Goal: Task Accomplishment & Management: Manage account settings

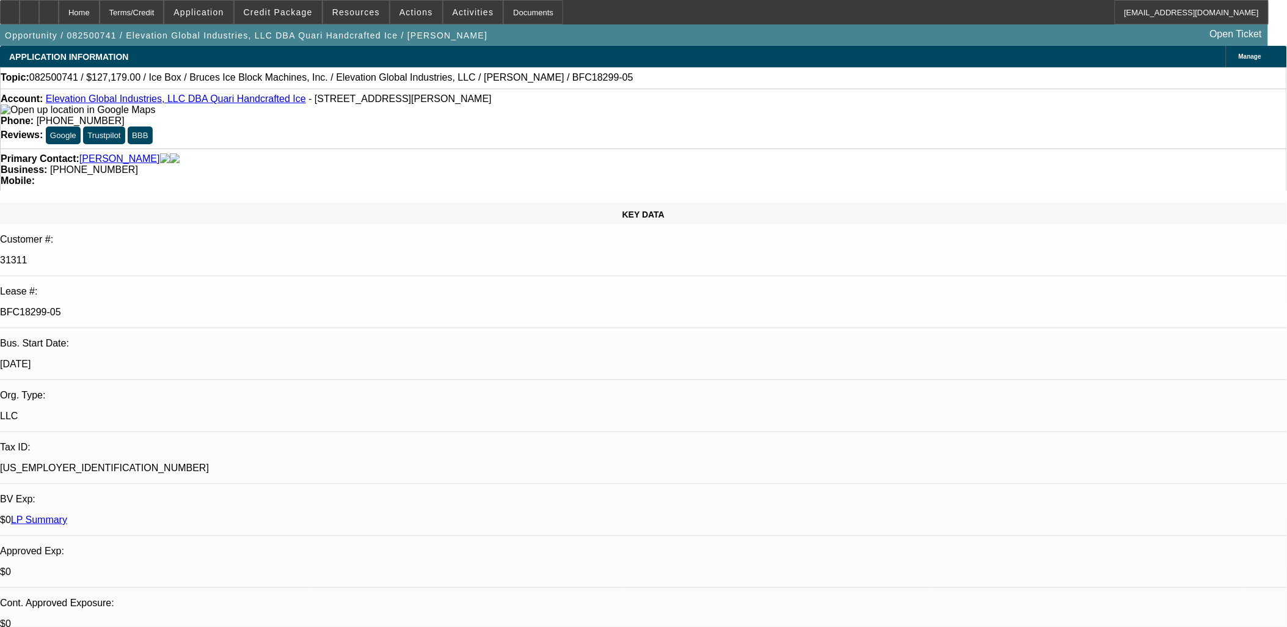
select select "0"
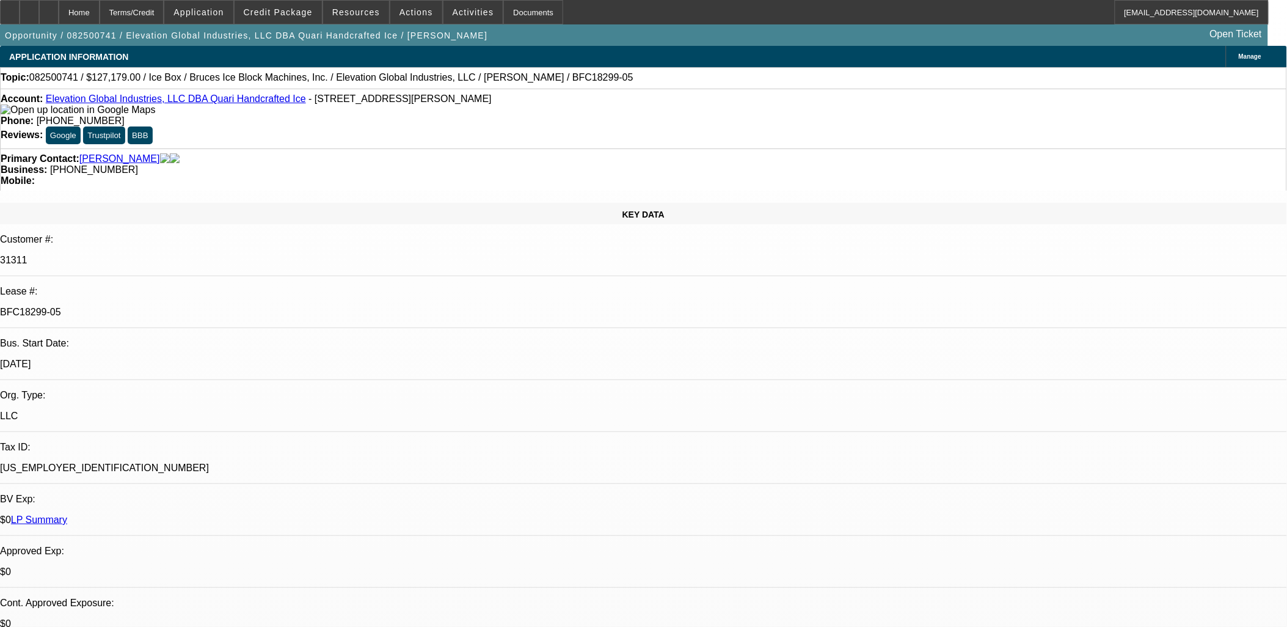
select select "0"
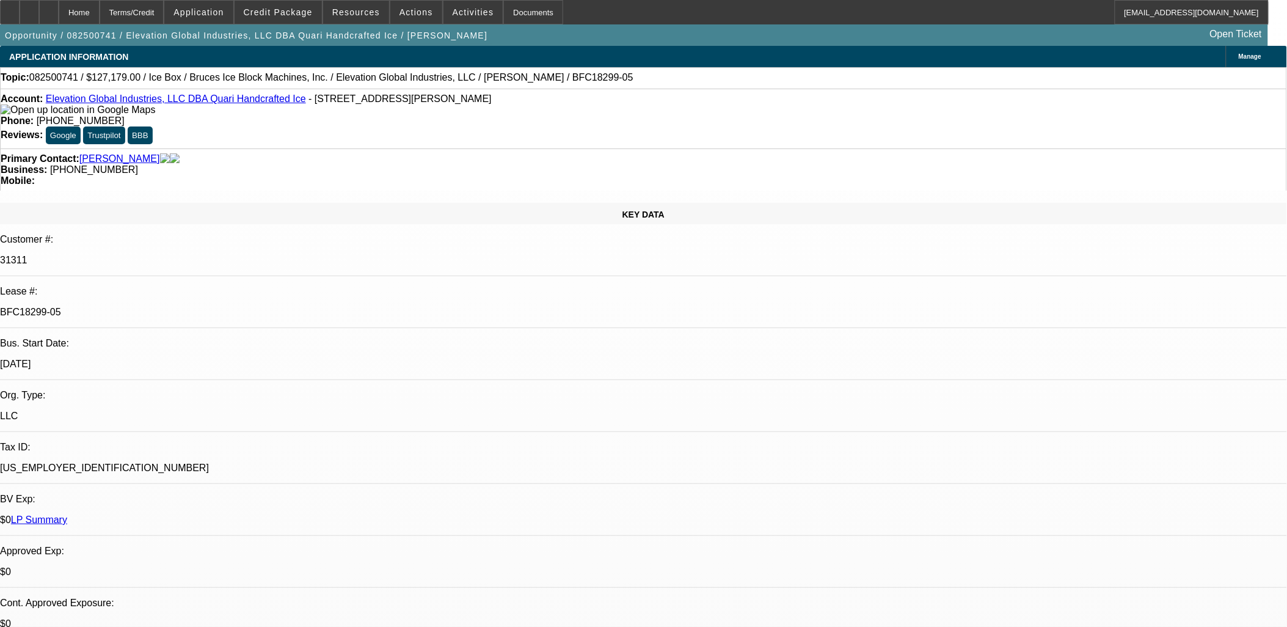
select select "0"
select select "1"
select select "6"
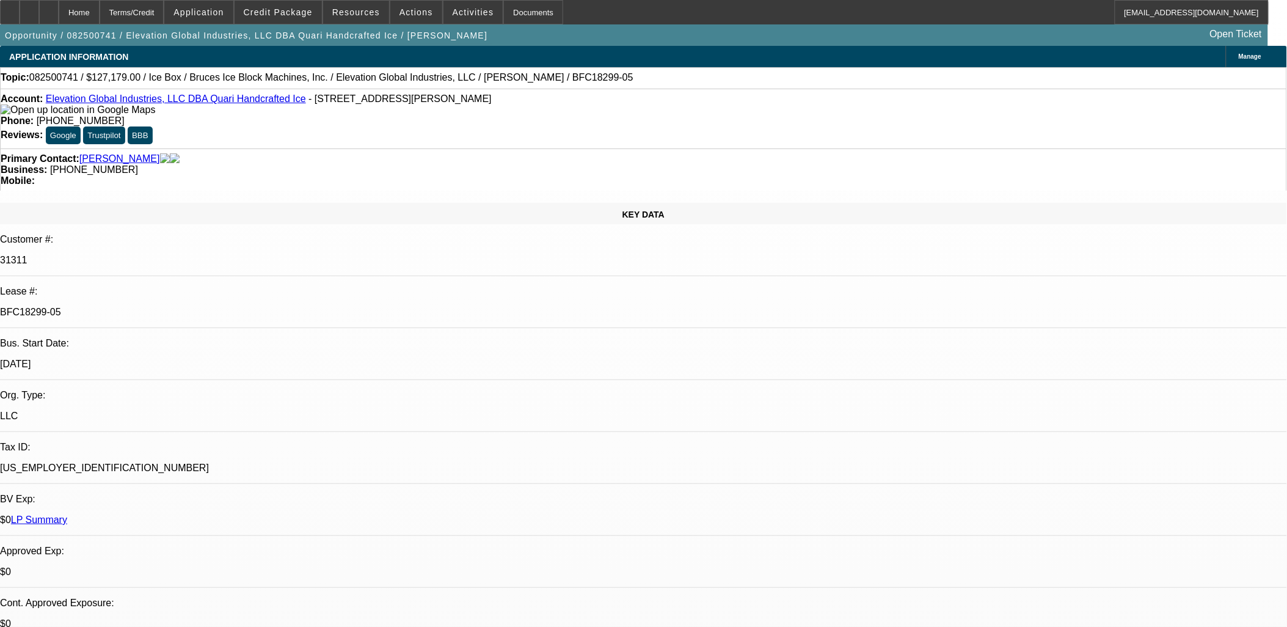
select select "1"
select select "6"
select select "1"
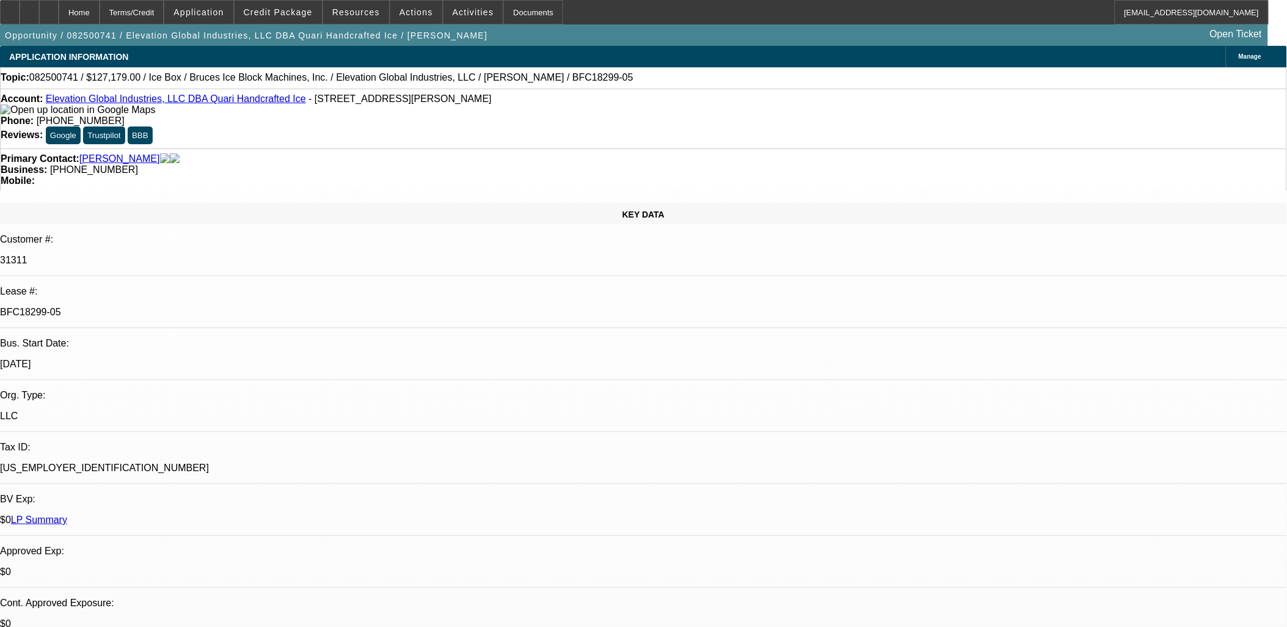
select select "6"
select select "1"
select select "6"
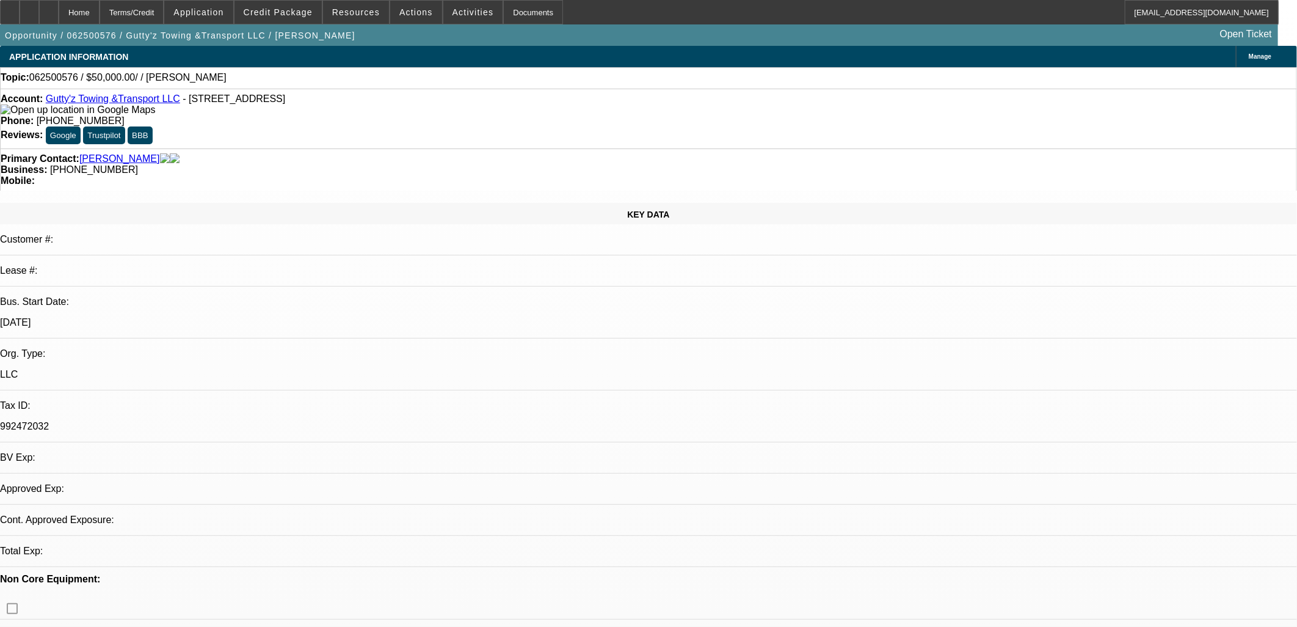
select select "0"
select select "2"
select select "0.1"
select select "1"
select select "2"
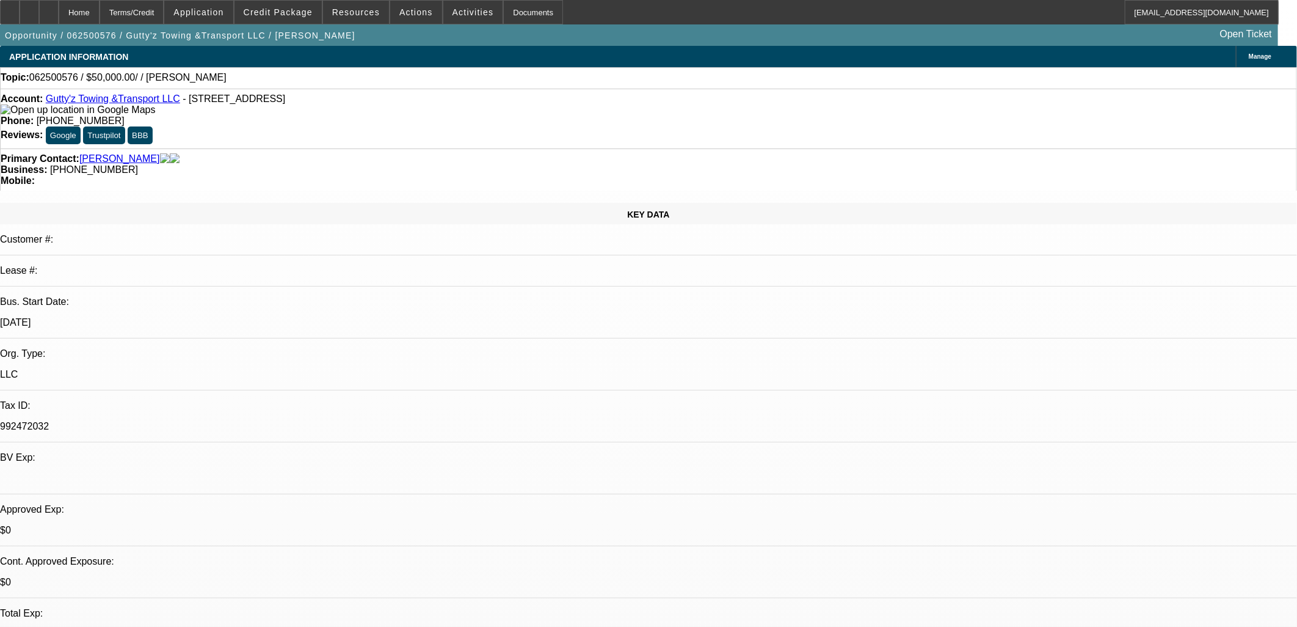
select select "4"
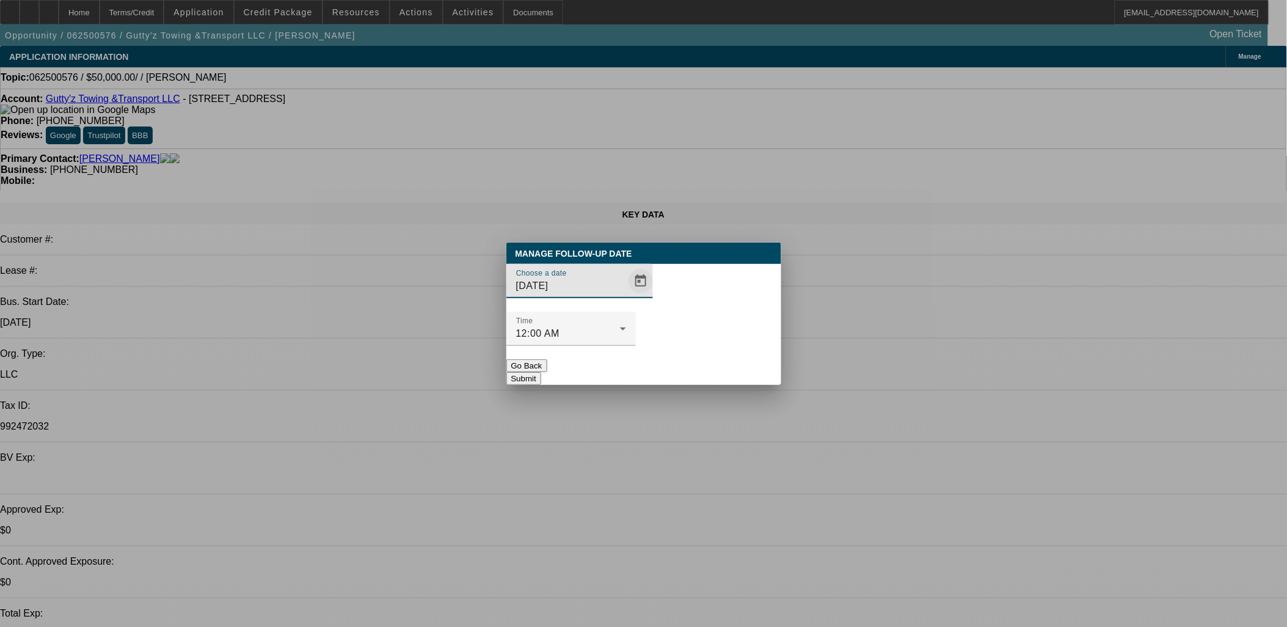
click at [626, 296] on span "Open calendar" at bounding box center [640, 280] width 29 height 29
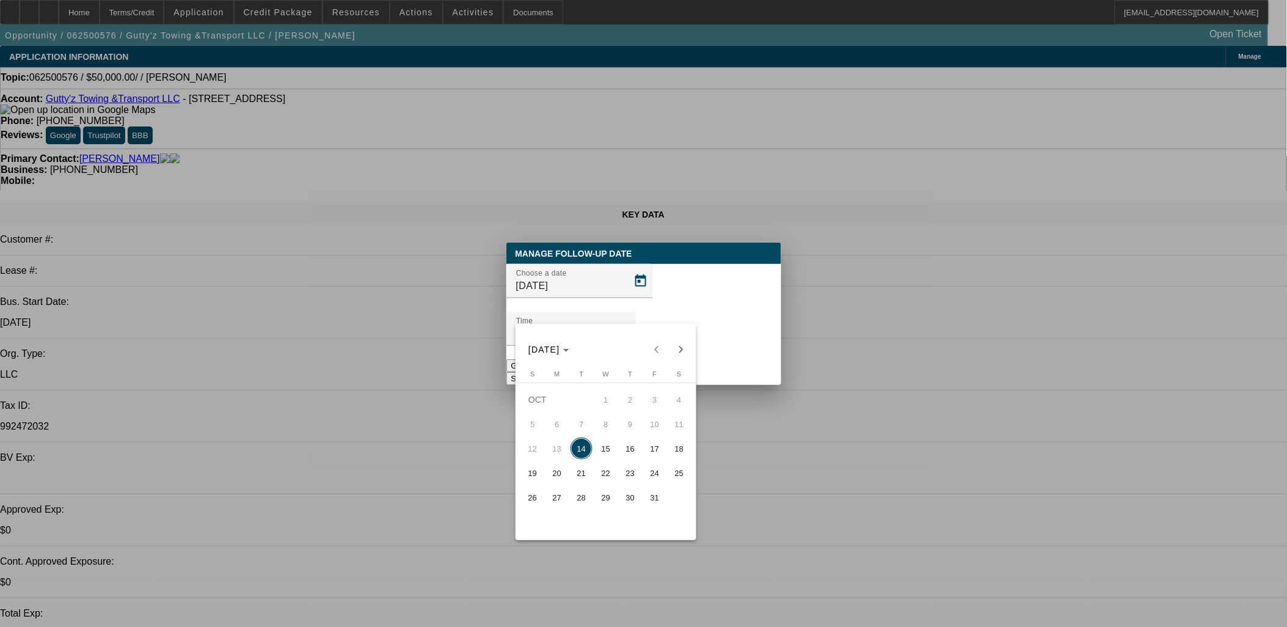
click at [624, 459] on span "16" at bounding box center [630, 448] width 22 height 22
type input "[DATE]"
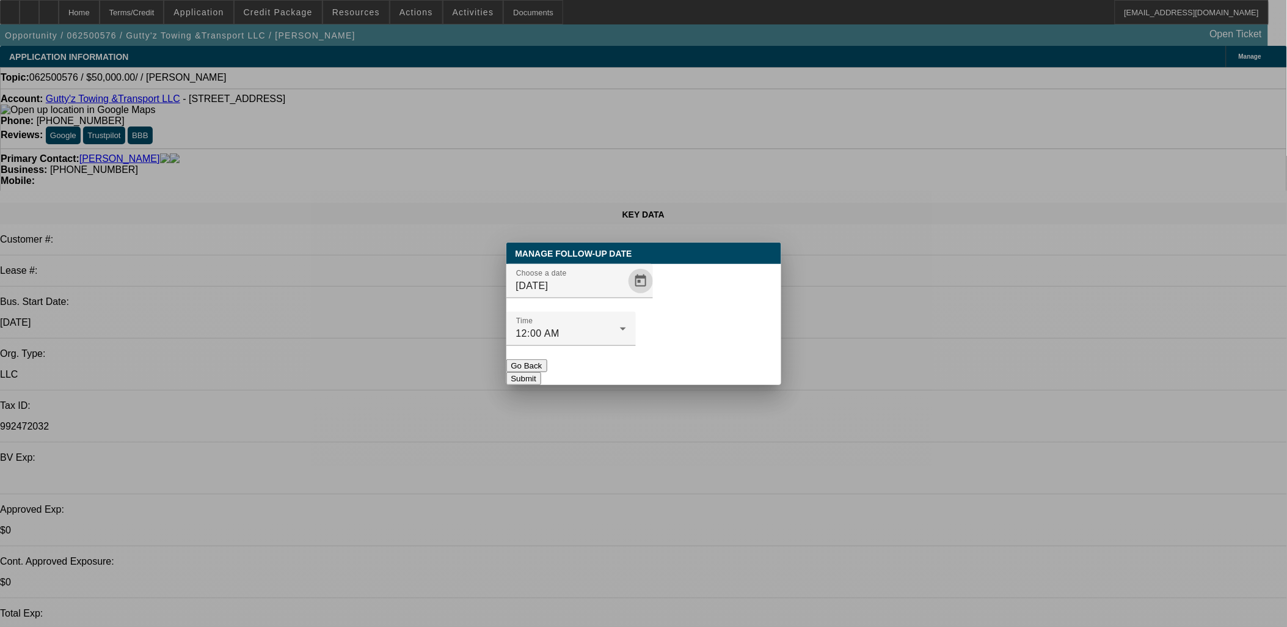
click at [541, 372] on button "Submit" at bounding box center [523, 378] width 35 height 13
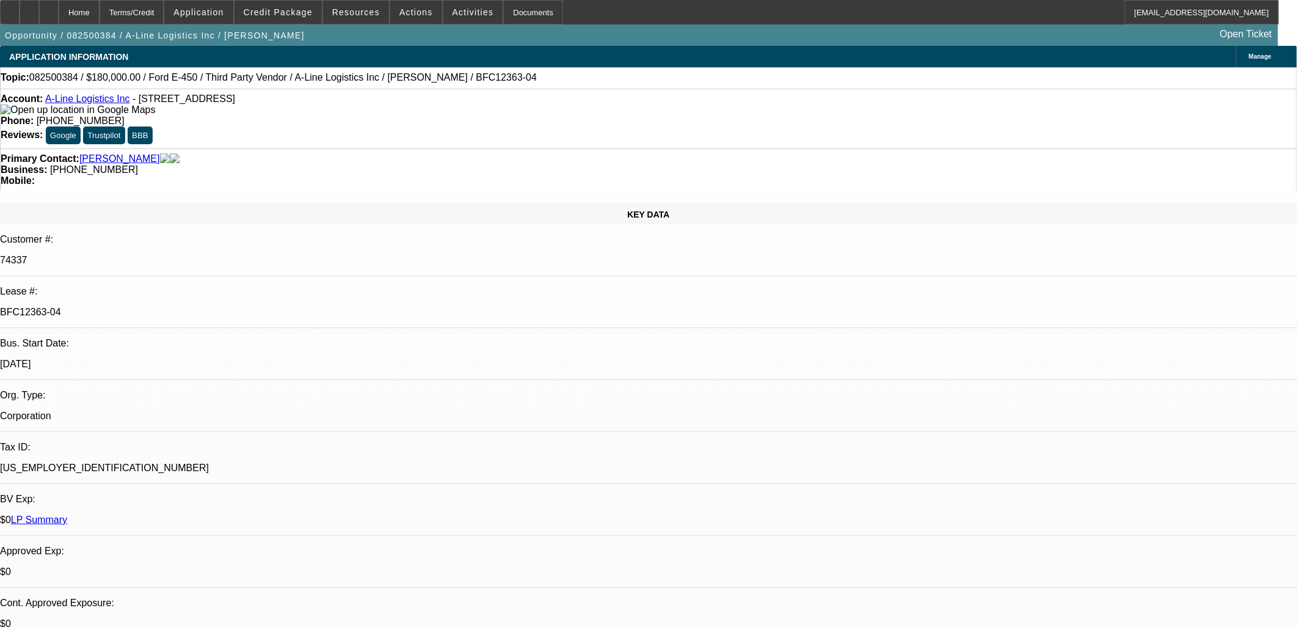
select select "0"
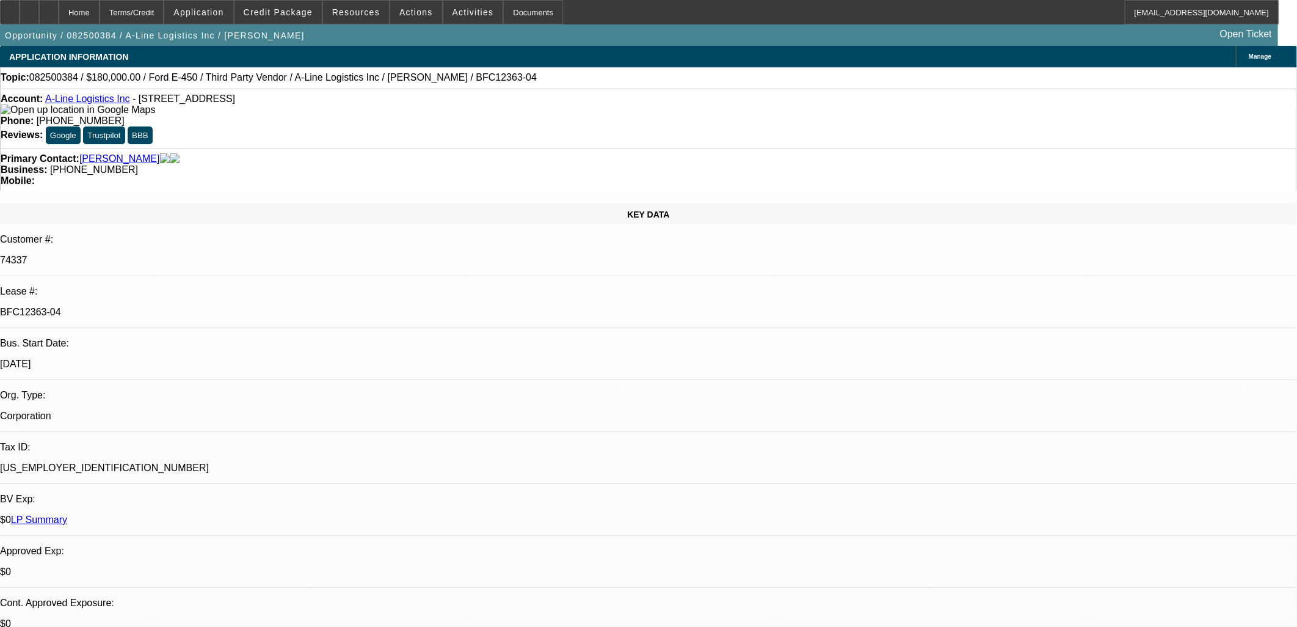
select select "0"
select select "0.1"
select select "0"
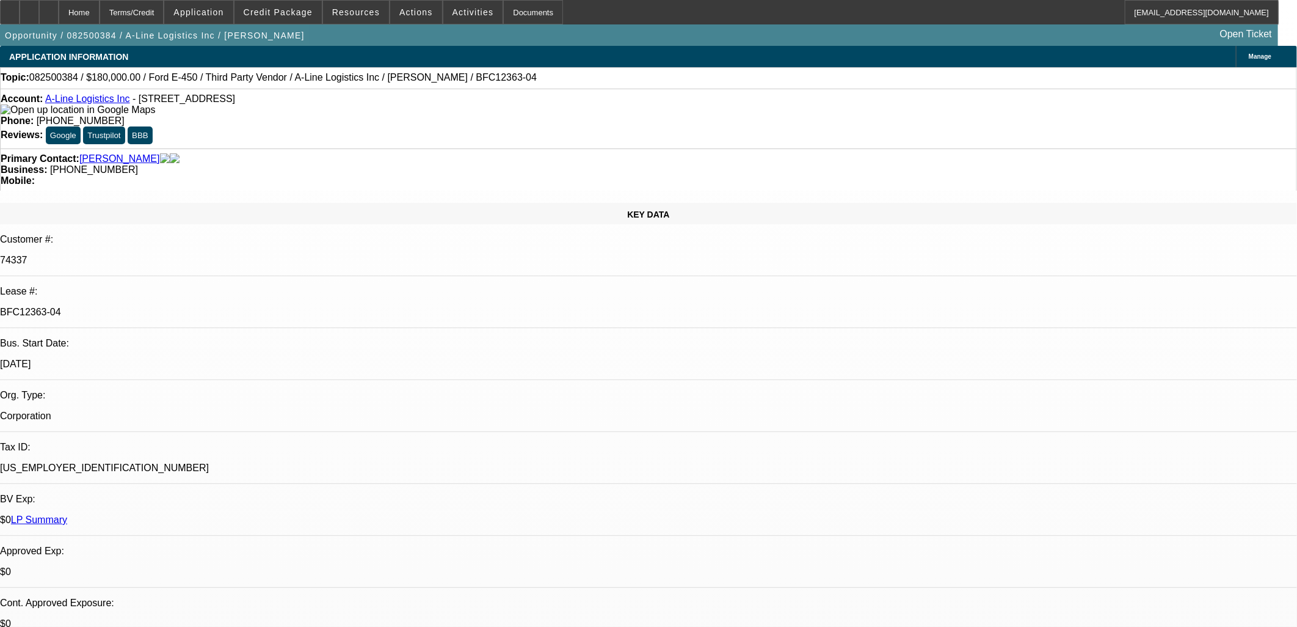
select select "0"
select select "0.1"
select select "1"
select select "6"
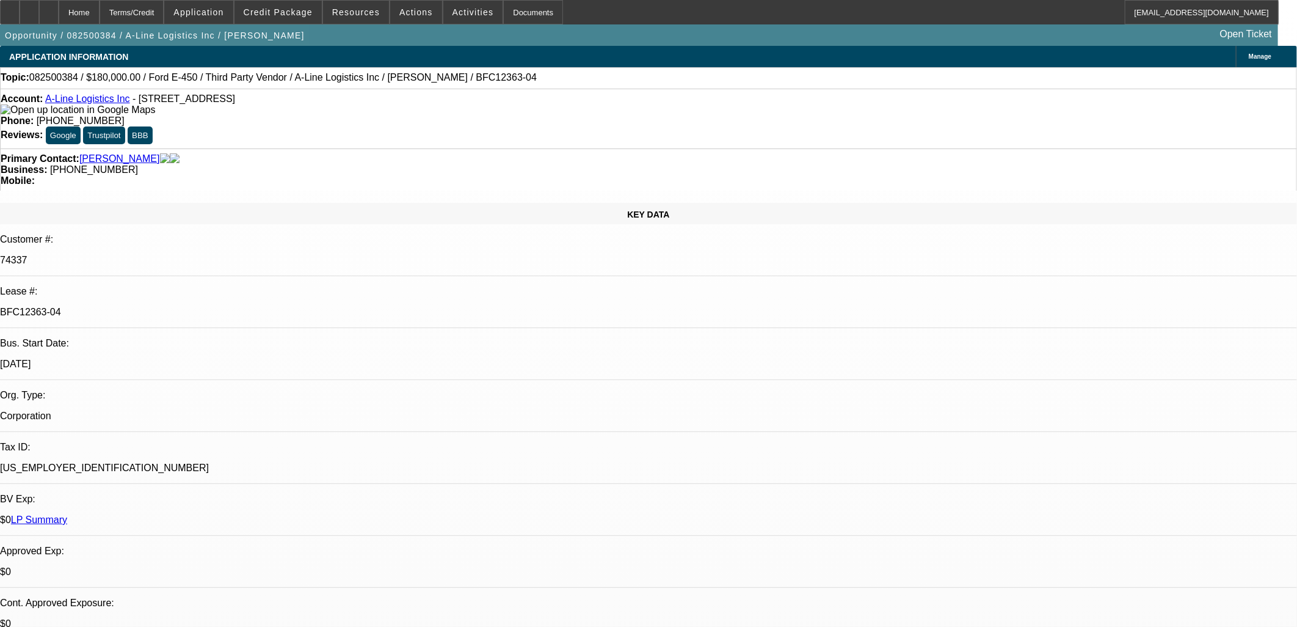
select select "1"
select select "6"
select select "1"
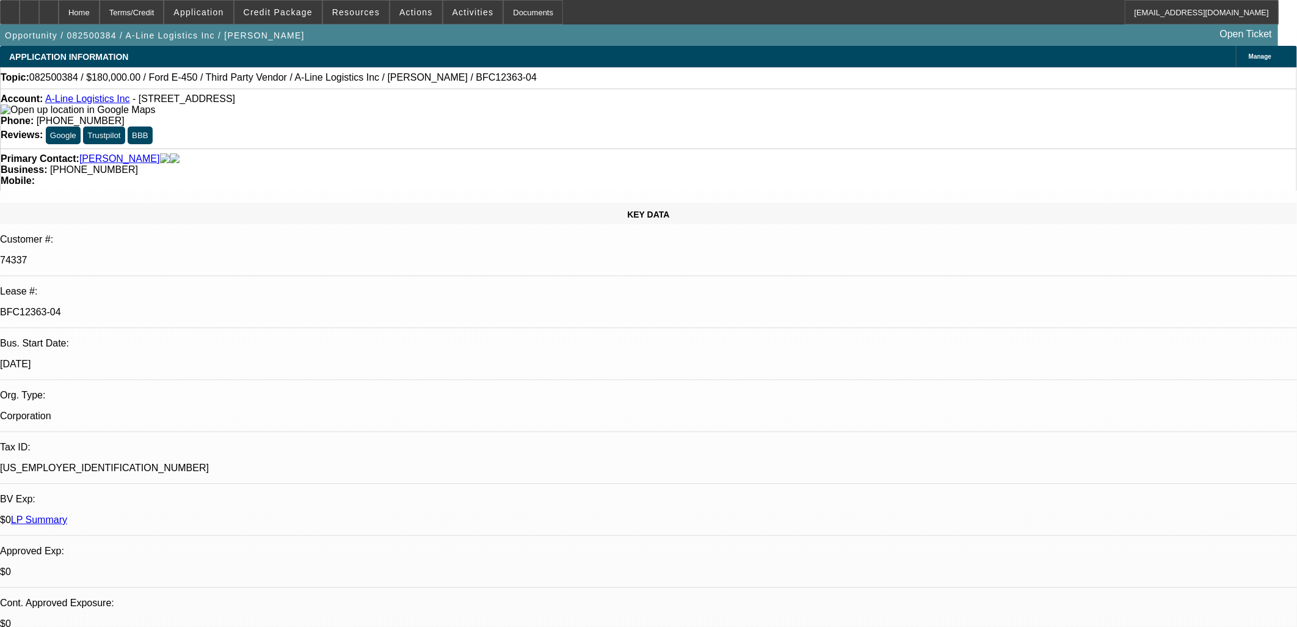
select select "4"
select select "1"
select select "4"
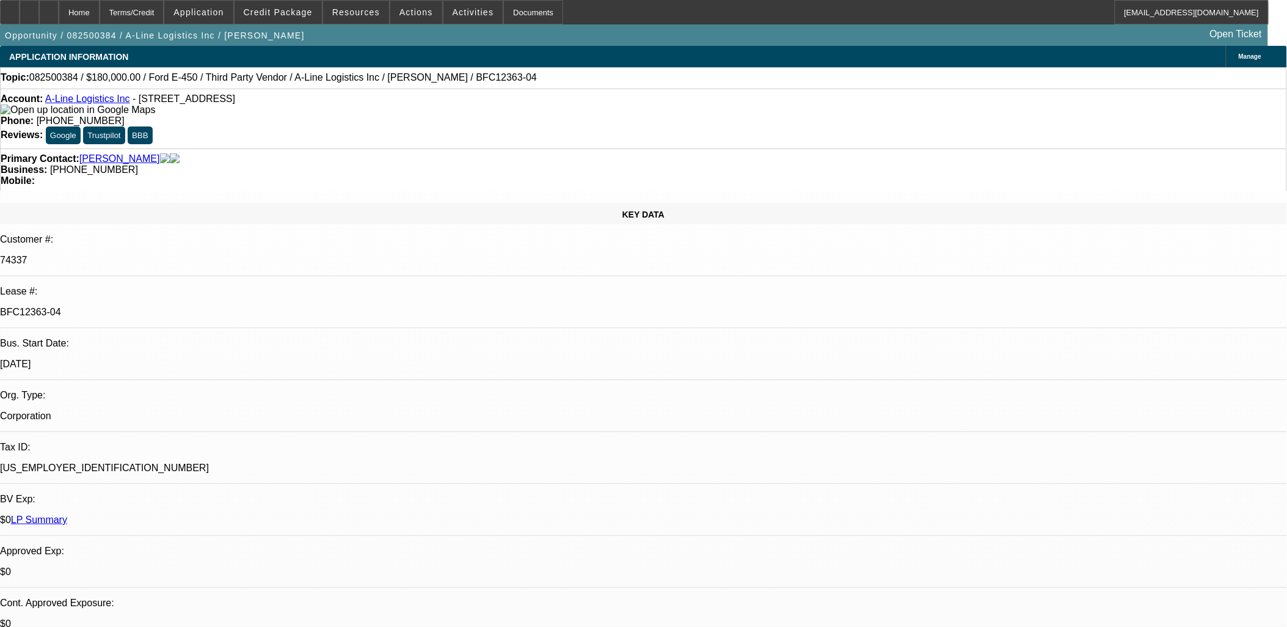
drag, startPoint x: 424, startPoint y: 300, endPoint x: 407, endPoint y: 337, distance: 41.0
drag, startPoint x: 407, startPoint y: 337, endPoint x: 416, endPoint y: 341, distance: 9.9
drag, startPoint x: 383, startPoint y: 380, endPoint x: 374, endPoint y: 383, distance: 10.1
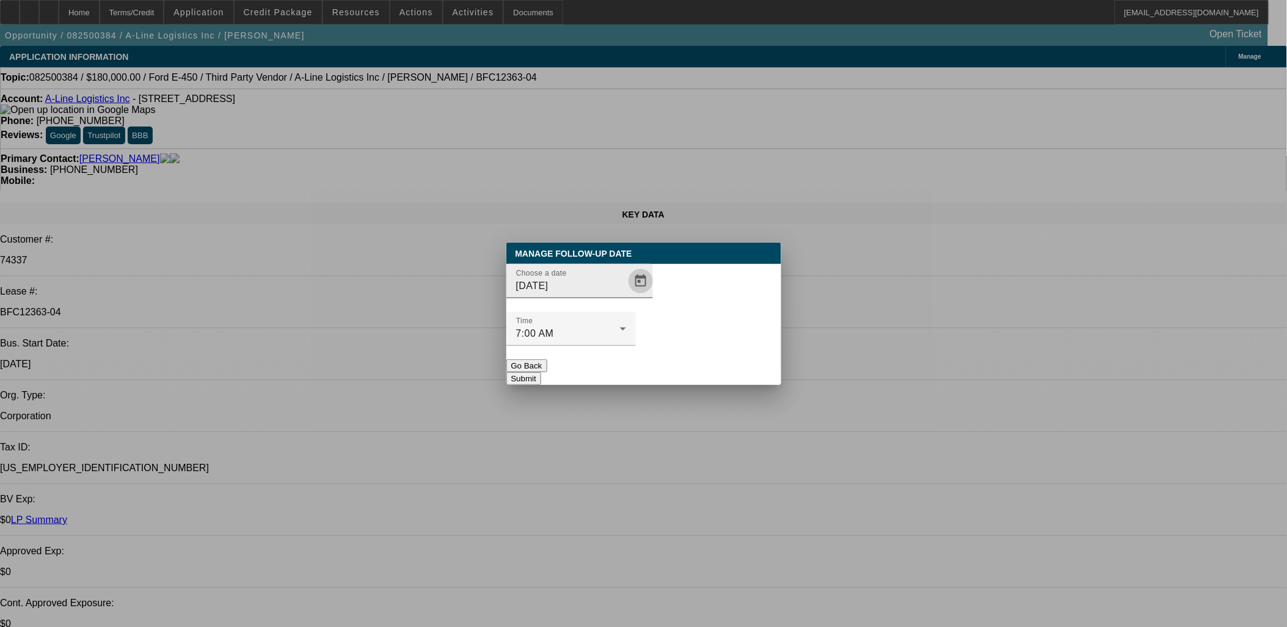
click at [626, 296] on span "Open calendar" at bounding box center [640, 280] width 29 height 29
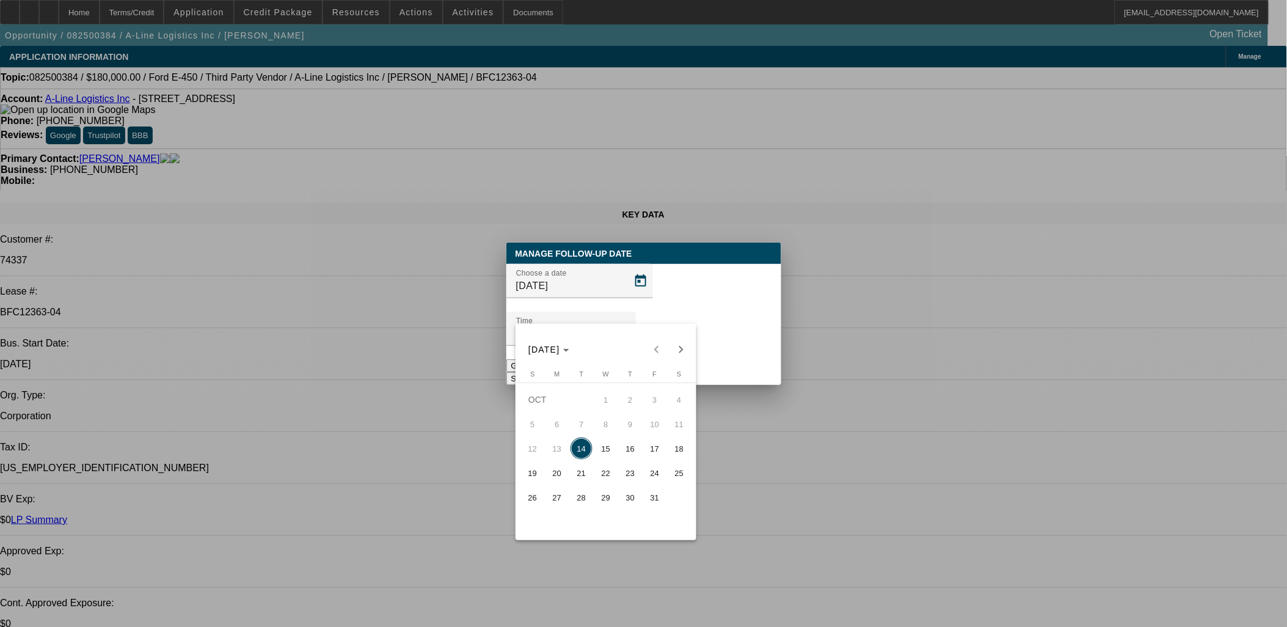
click at [627, 453] on span "16" at bounding box center [630, 448] width 22 height 22
type input "10/16/2025"
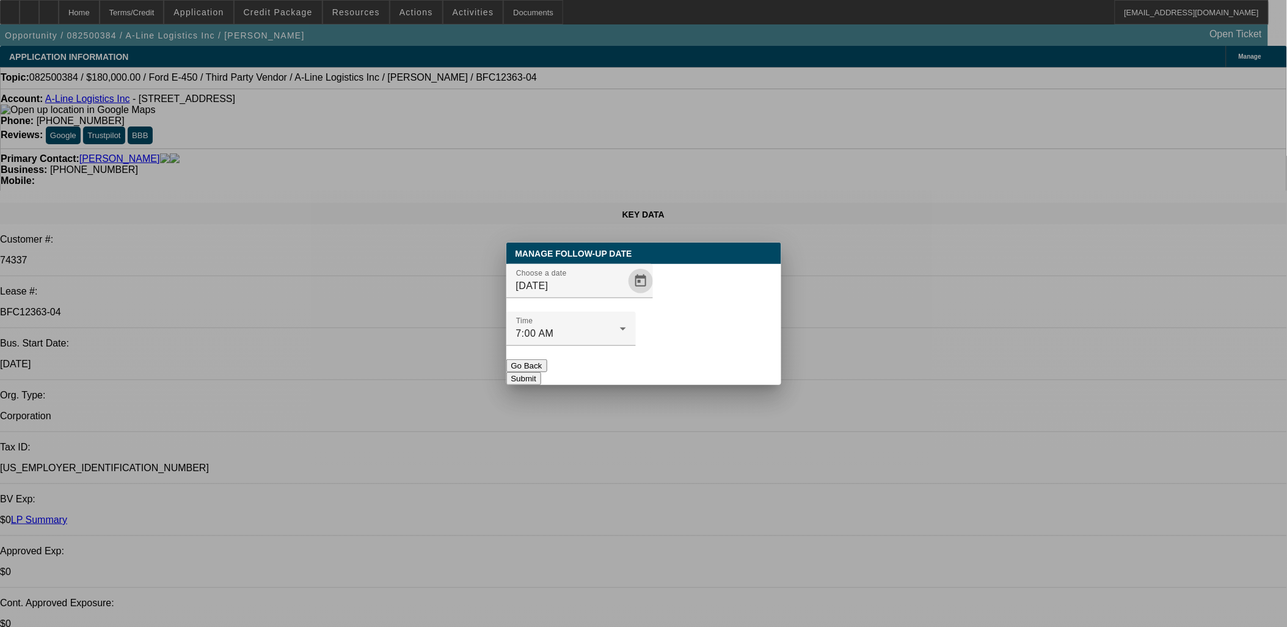
click at [541, 372] on button "Submit" at bounding box center [523, 378] width 35 height 13
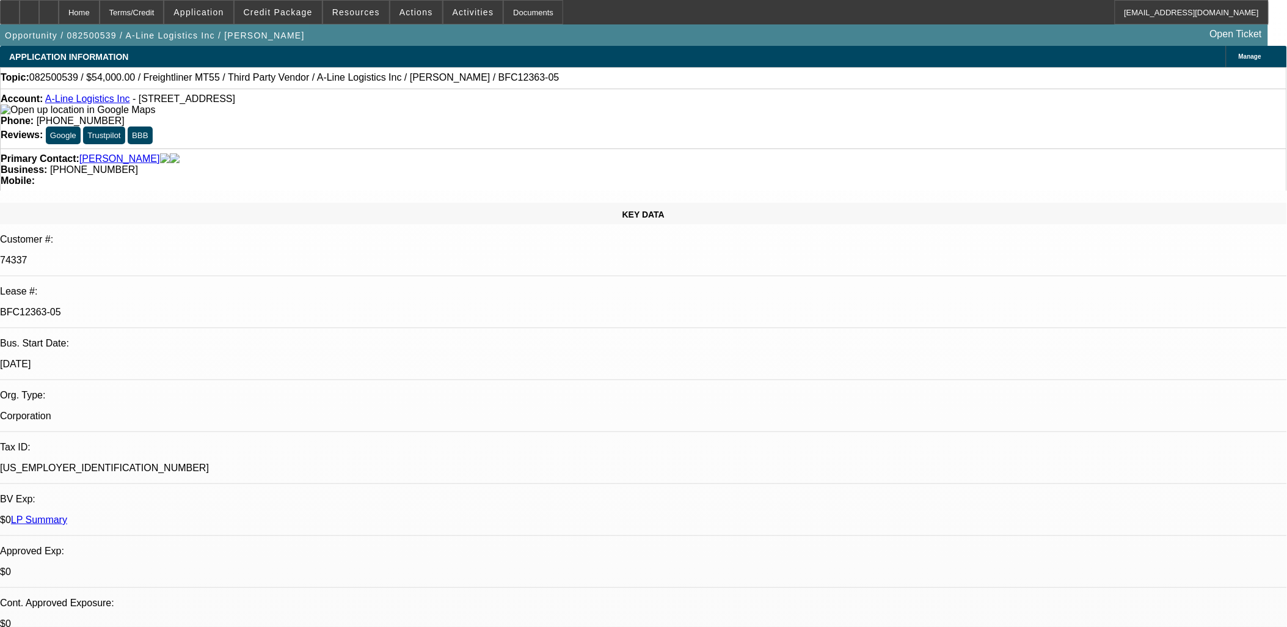
select select "0"
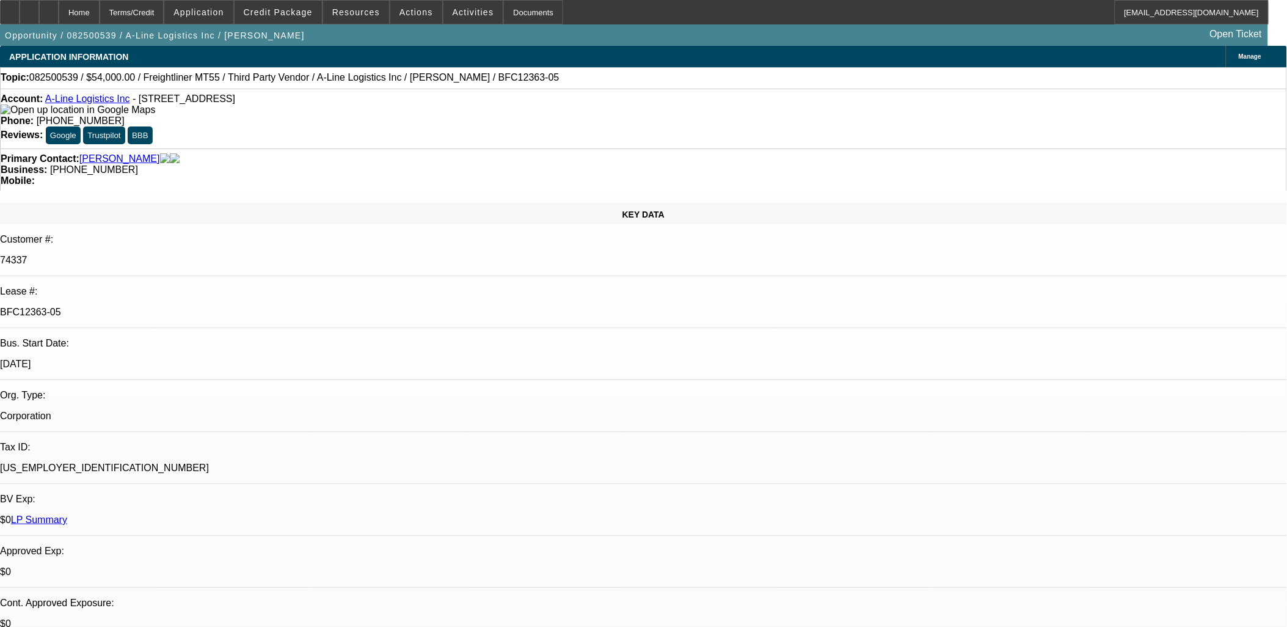
select select "0"
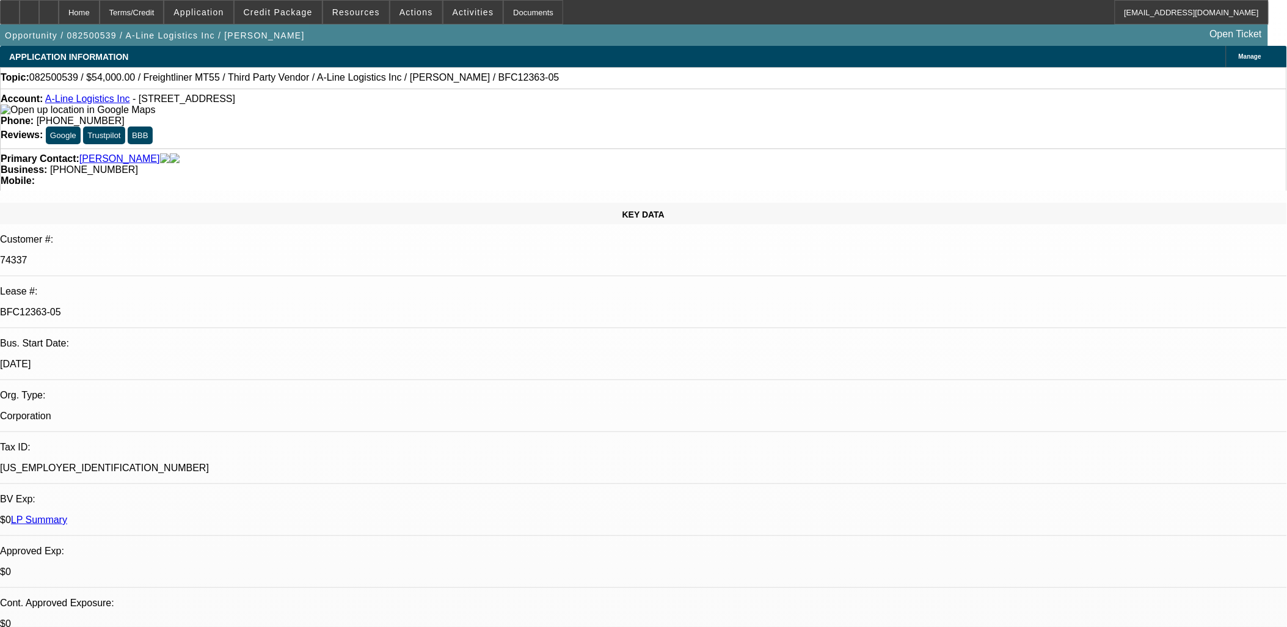
select select "0"
select select "0.1"
select select "1"
select select "6"
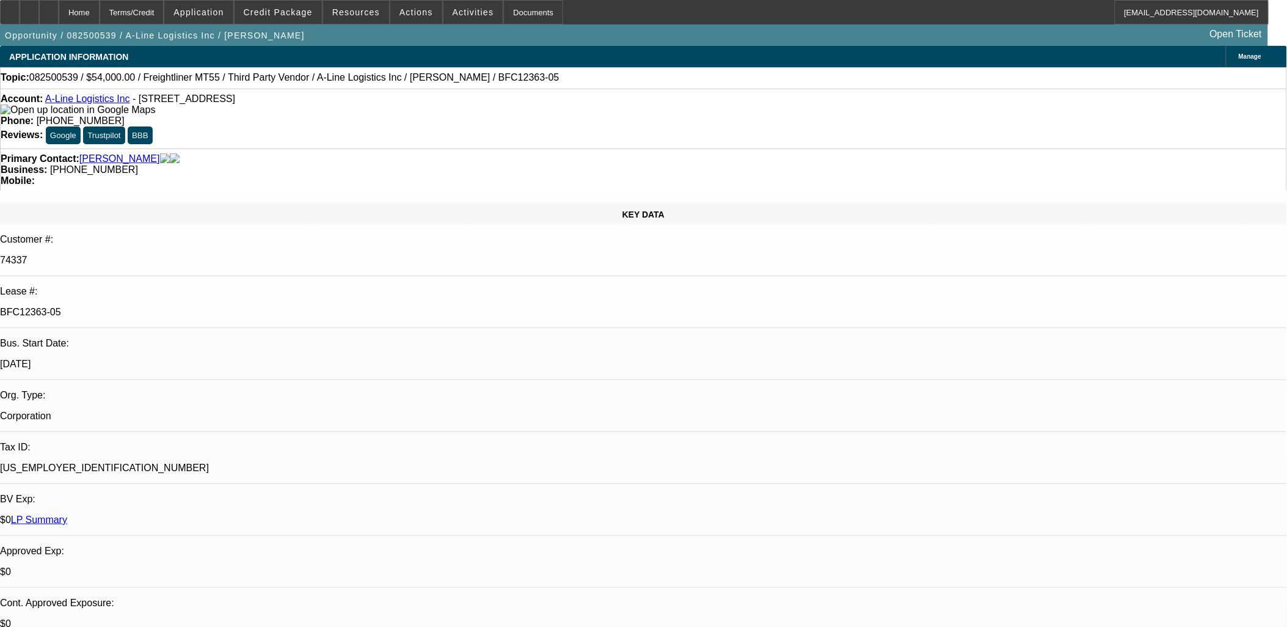
select select "1"
select select "6"
select select "1"
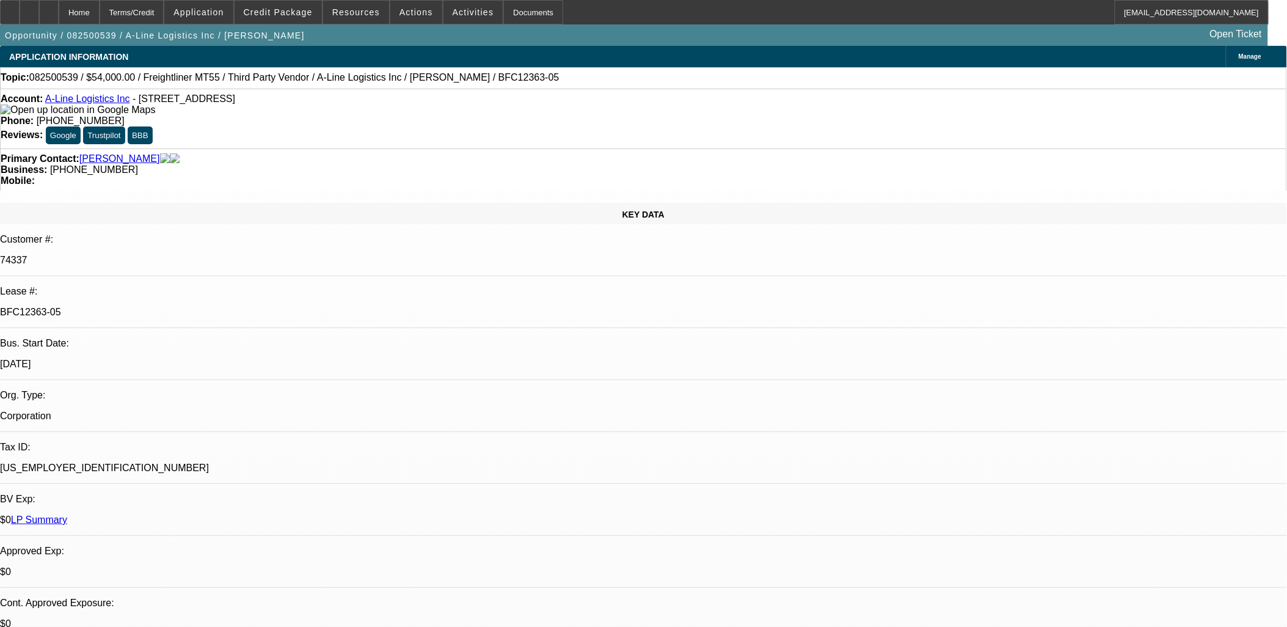
select select "6"
select select "1"
select select "4"
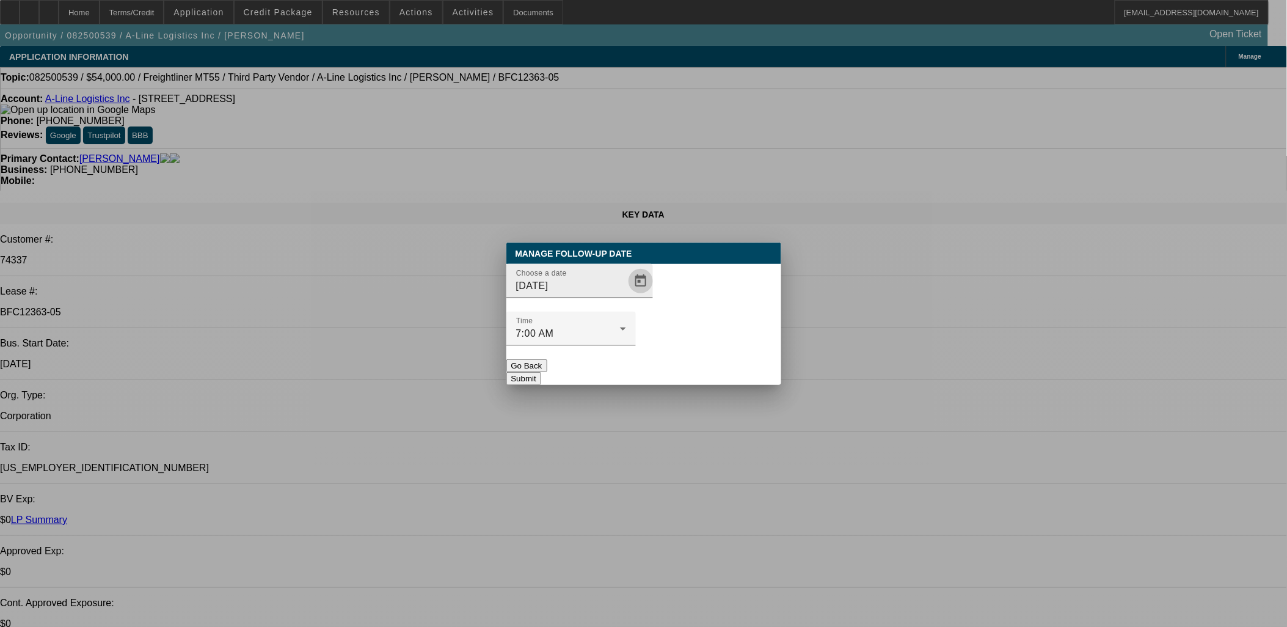
click at [626, 296] on span "Open calendar" at bounding box center [640, 280] width 29 height 29
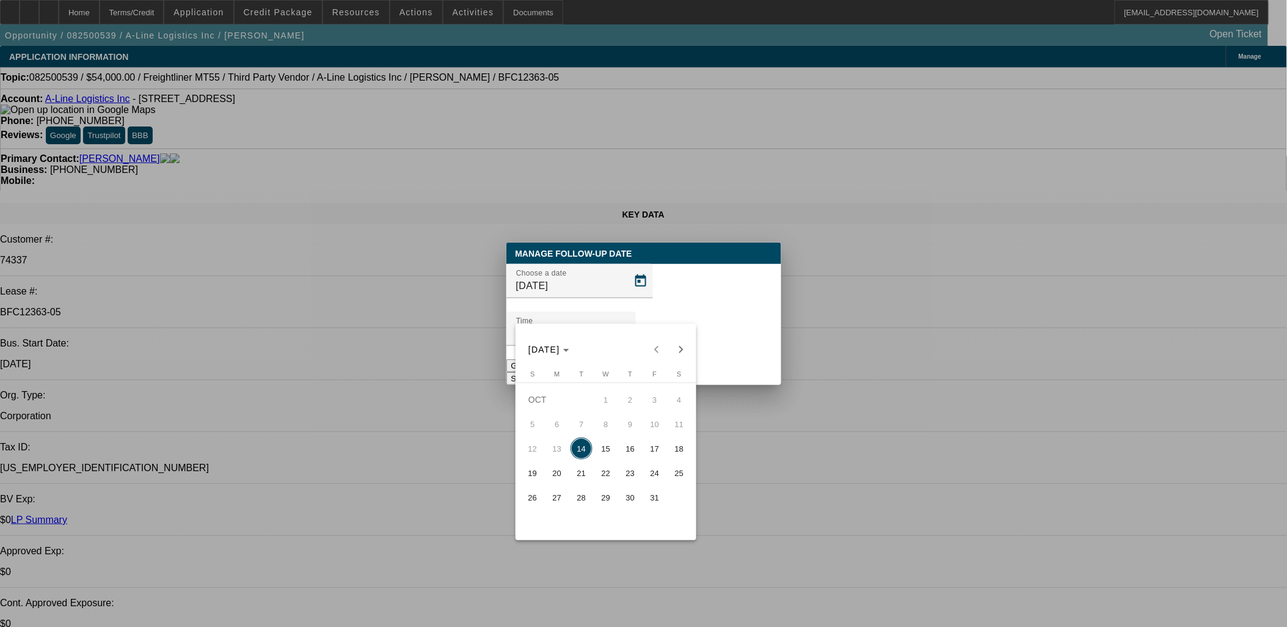
click at [637, 452] on span "16" at bounding box center [630, 448] width 22 height 22
type input "[DATE]"
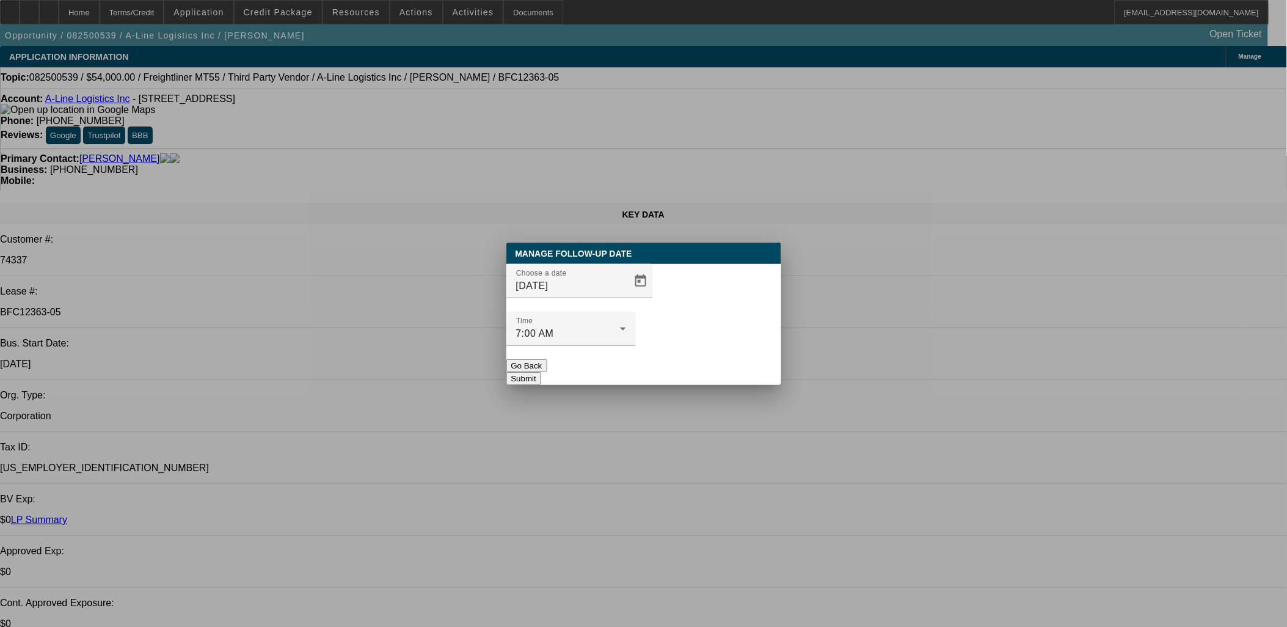
click at [541, 372] on button "Submit" at bounding box center [523, 378] width 35 height 13
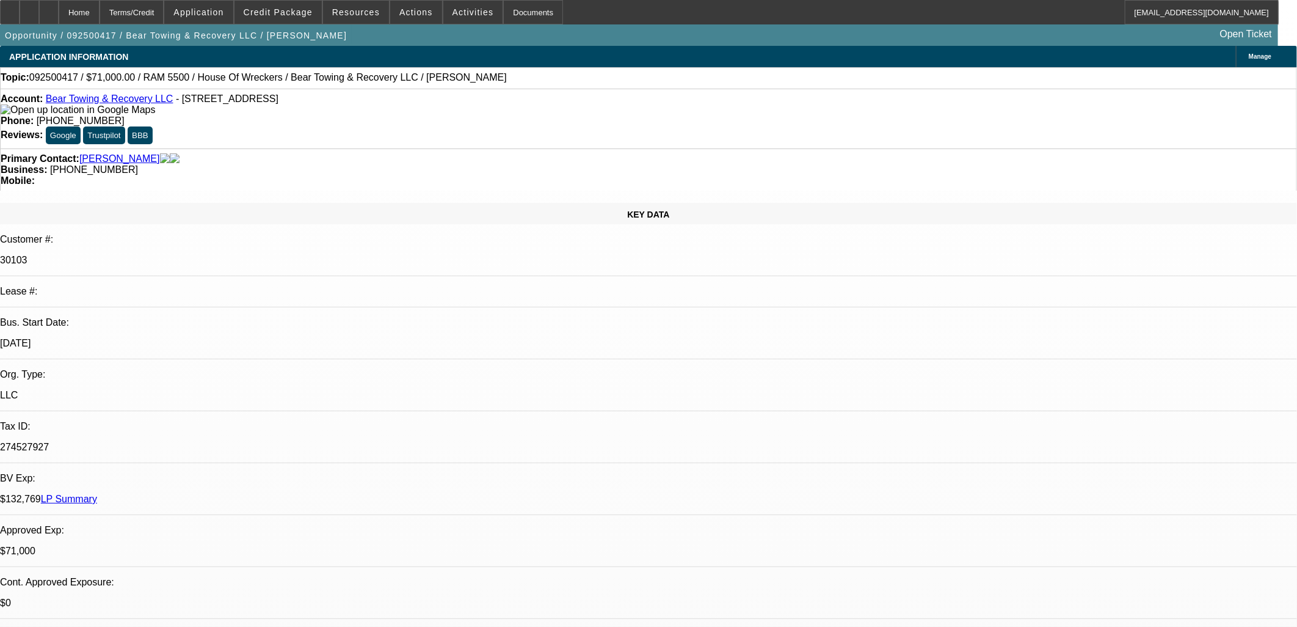
select select "0"
select select "2"
select select "0.1"
select select "0"
select select "2"
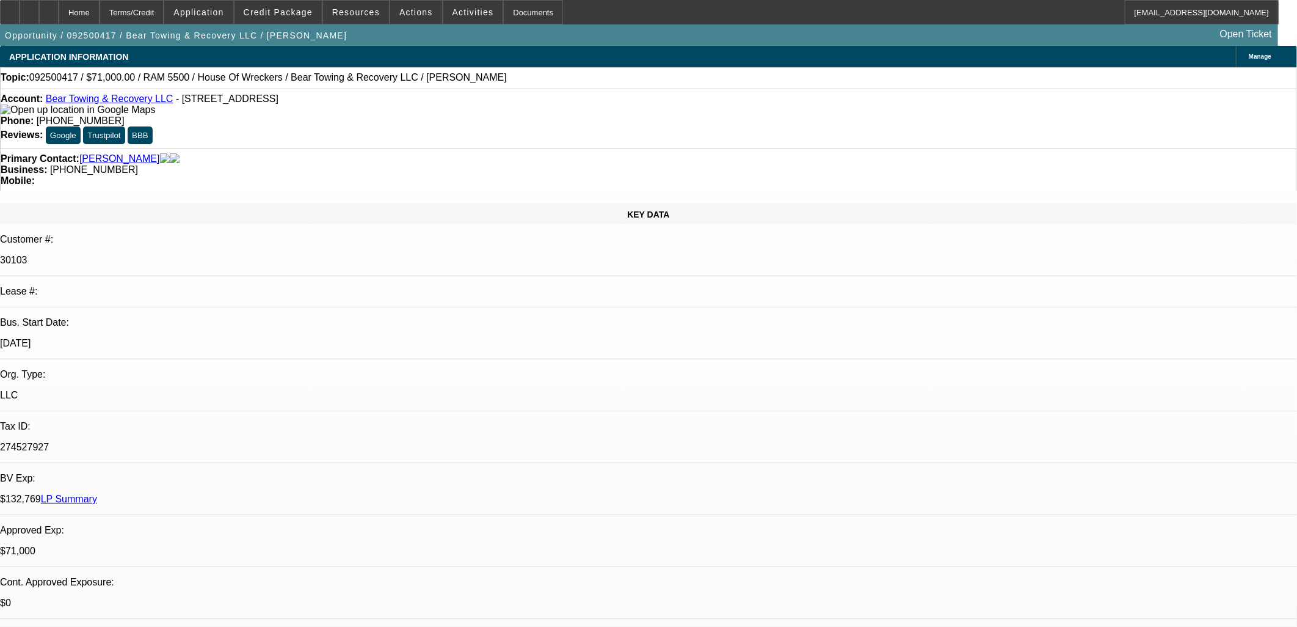
select select "0.1"
select select "0"
select select "2"
select select "0.1"
select select "0"
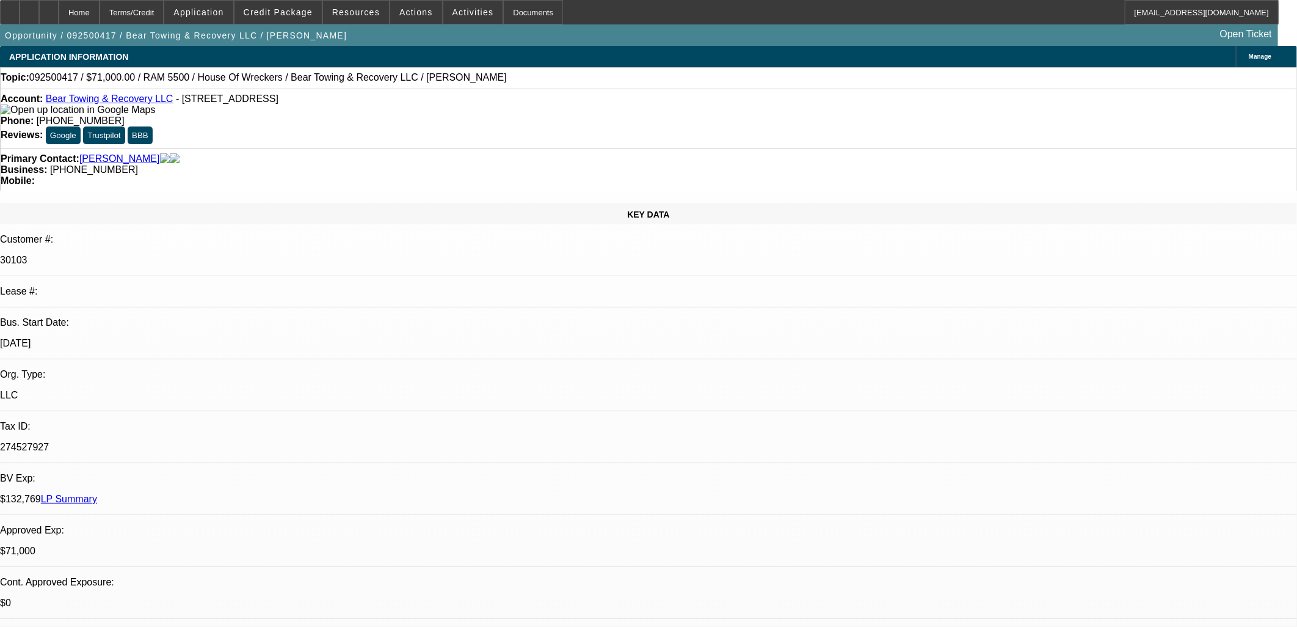
select select "2"
select select "0.1"
select select "1"
select select "2"
select select "4"
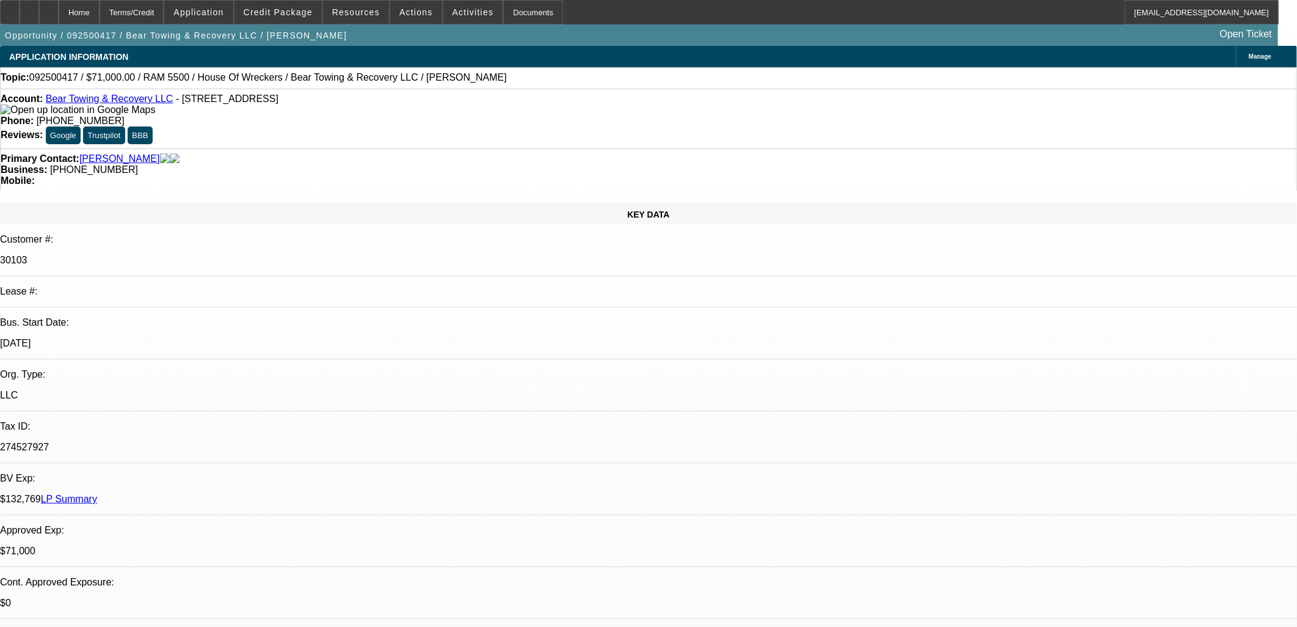
select select "1"
select select "2"
select select "4"
select select "1"
select select "2"
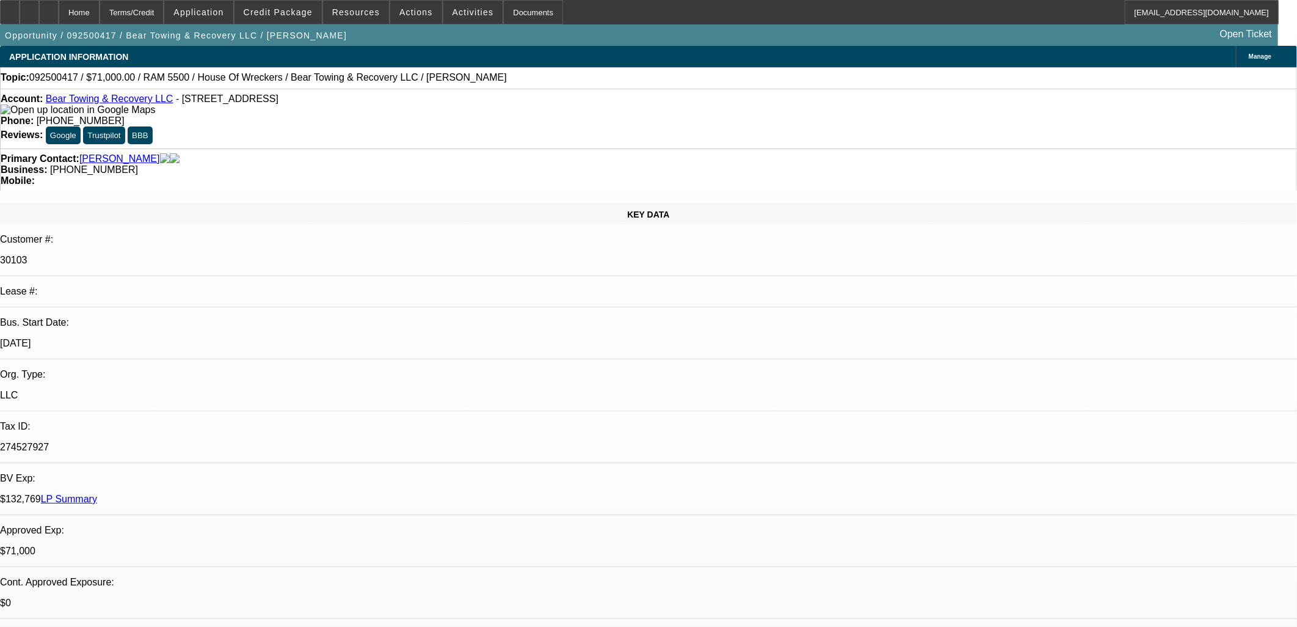
select select "4"
select select "1"
select select "2"
select select "4"
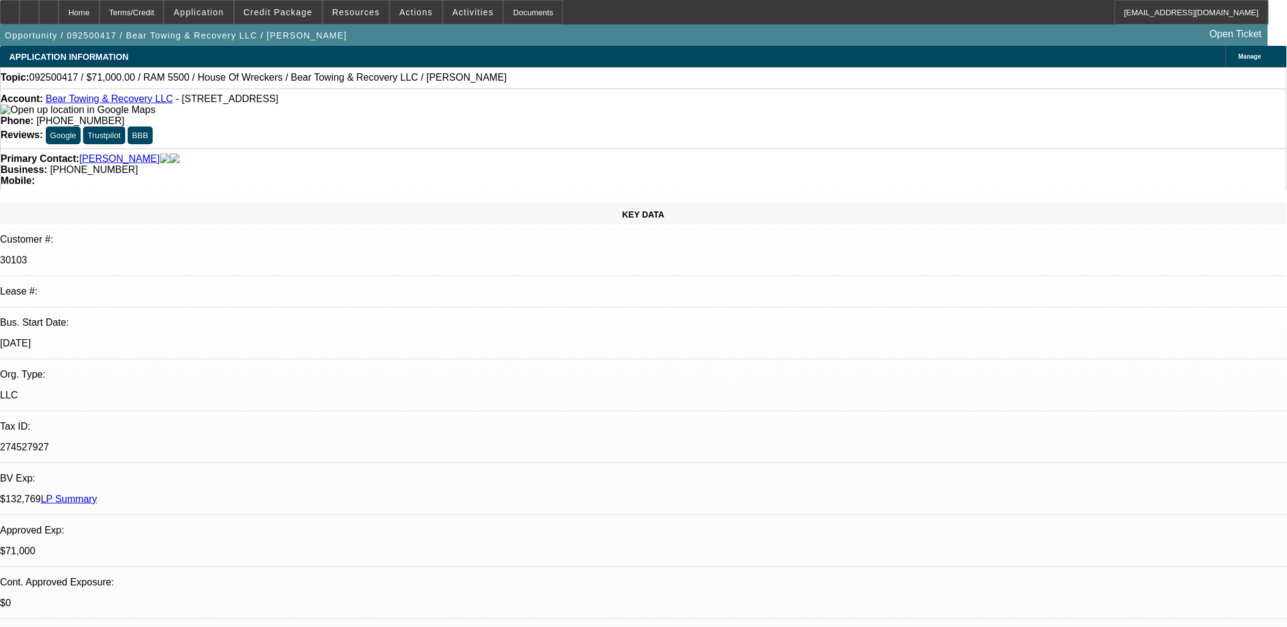
drag, startPoint x: 471, startPoint y: 269, endPoint x: 455, endPoint y: 279, distance: 19.5
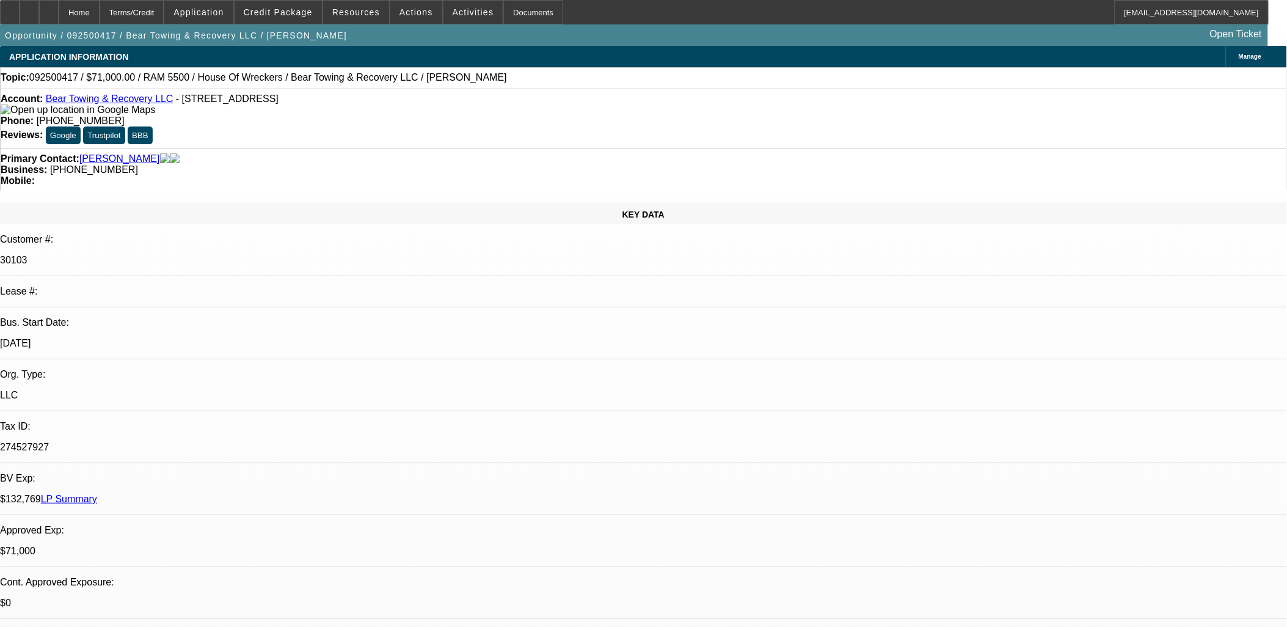
scroll to position [1139, 0]
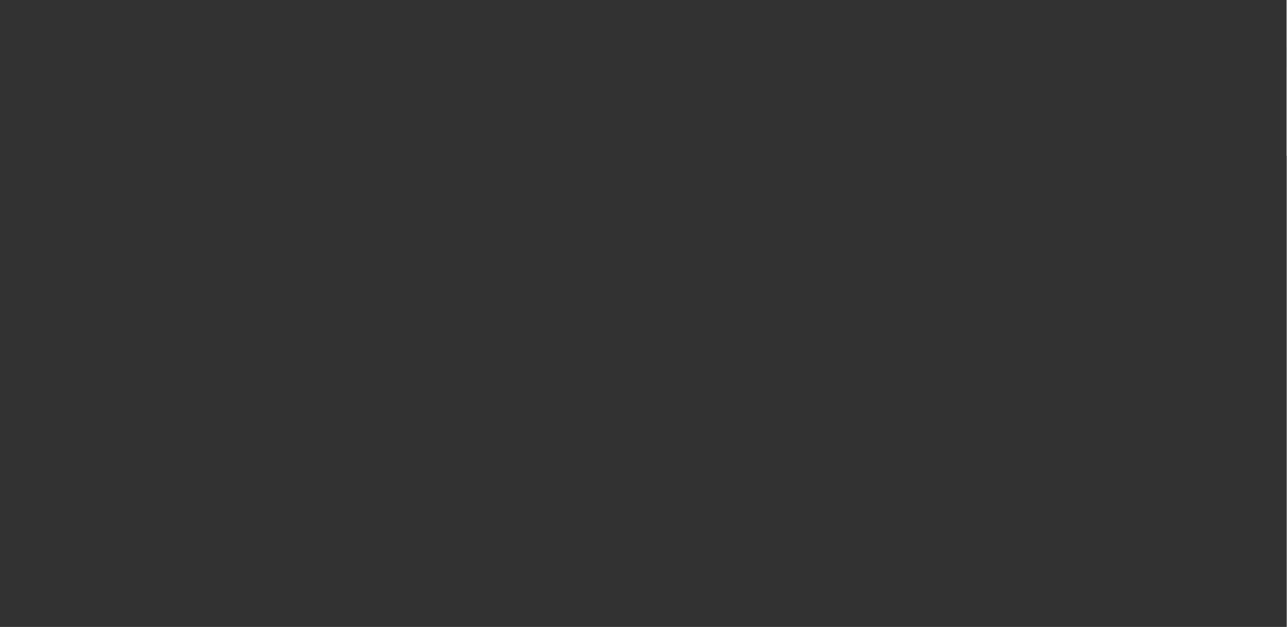
click at [626, 296] on span "Open calendar" at bounding box center [640, 280] width 29 height 29
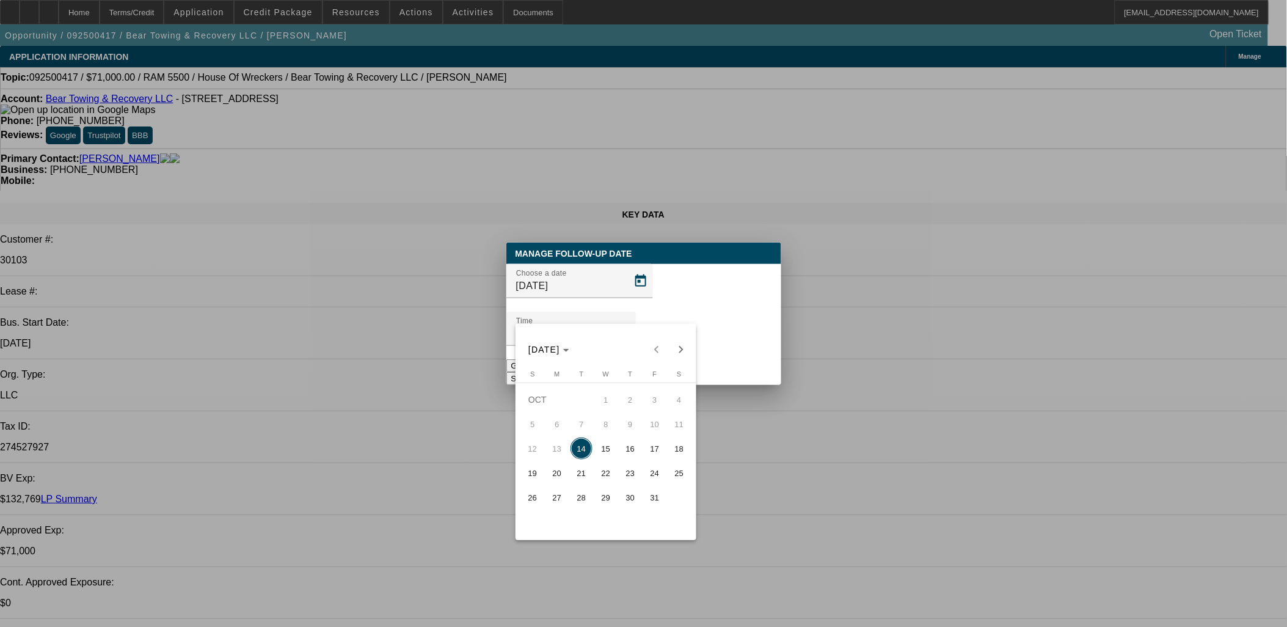
click at [583, 474] on tbody "OCT 1 2 3 4 5 6 7 8 9 10 11 12 13 14 15 16 17 18 19 20 21 22 23 24 25 26 27 28 …" at bounding box center [605, 448] width 171 height 122
click at [582, 473] on span "21" at bounding box center [581, 473] width 22 height 22
type input "10/21/2025"
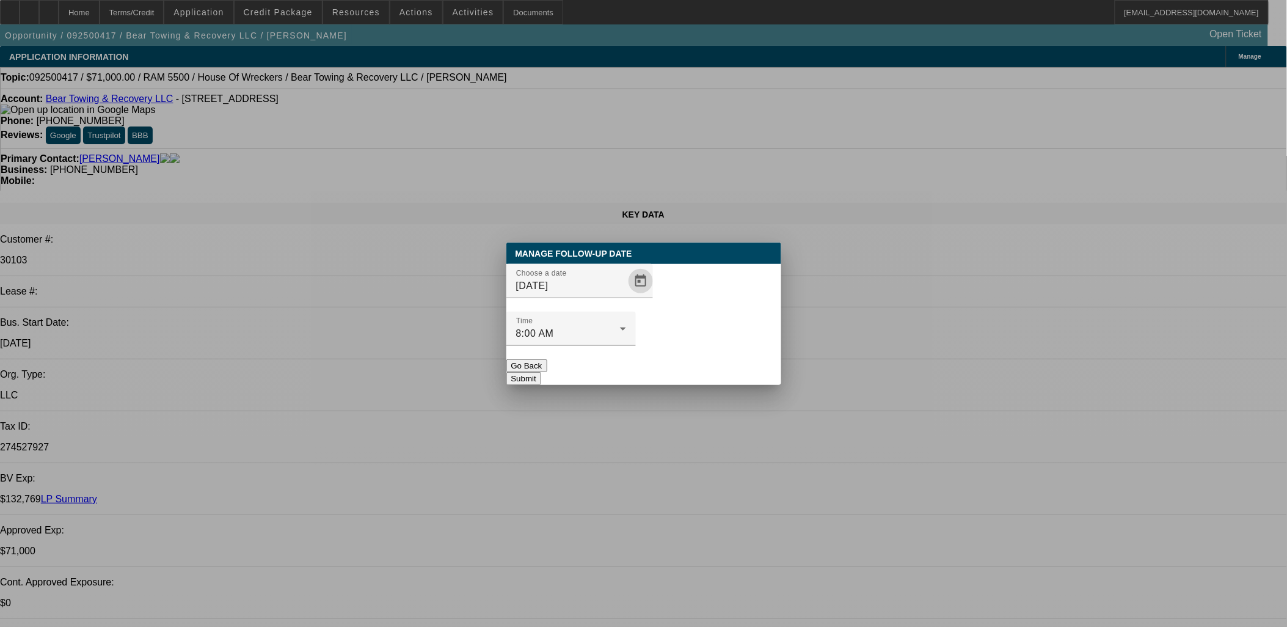
click at [541, 372] on button "Submit" at bounding box center [523, 378] width 35 height 13
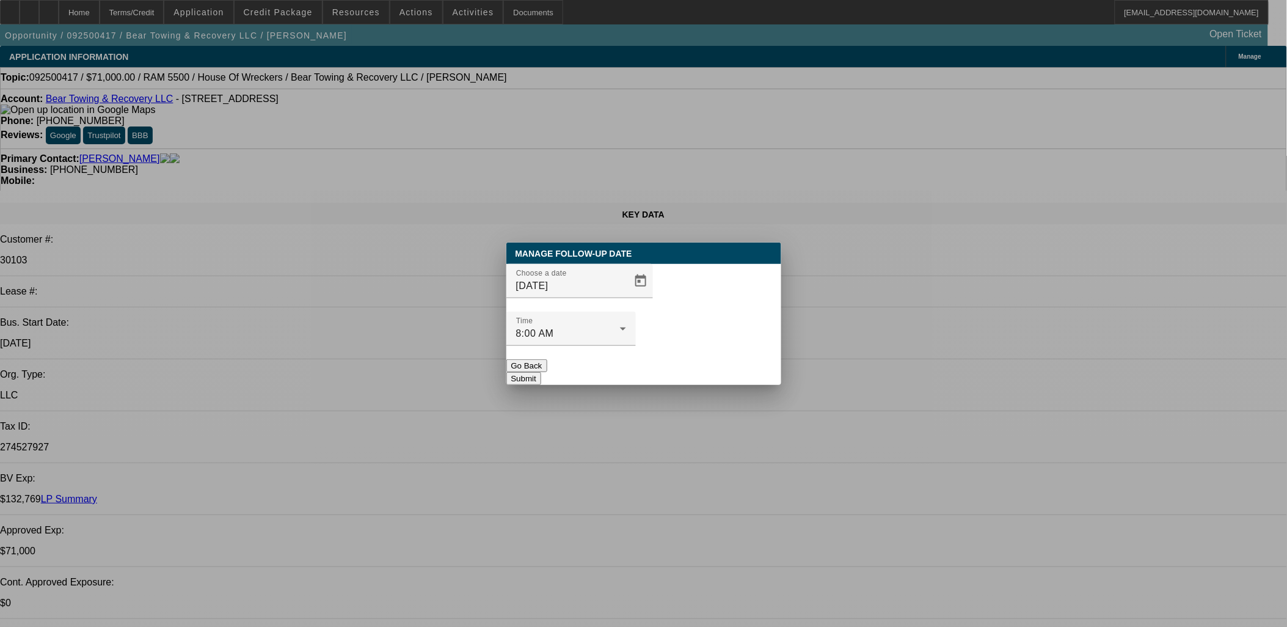
click at [547, 359] on button "Go Back" at bounding box center [526, 365] width 41 height 13
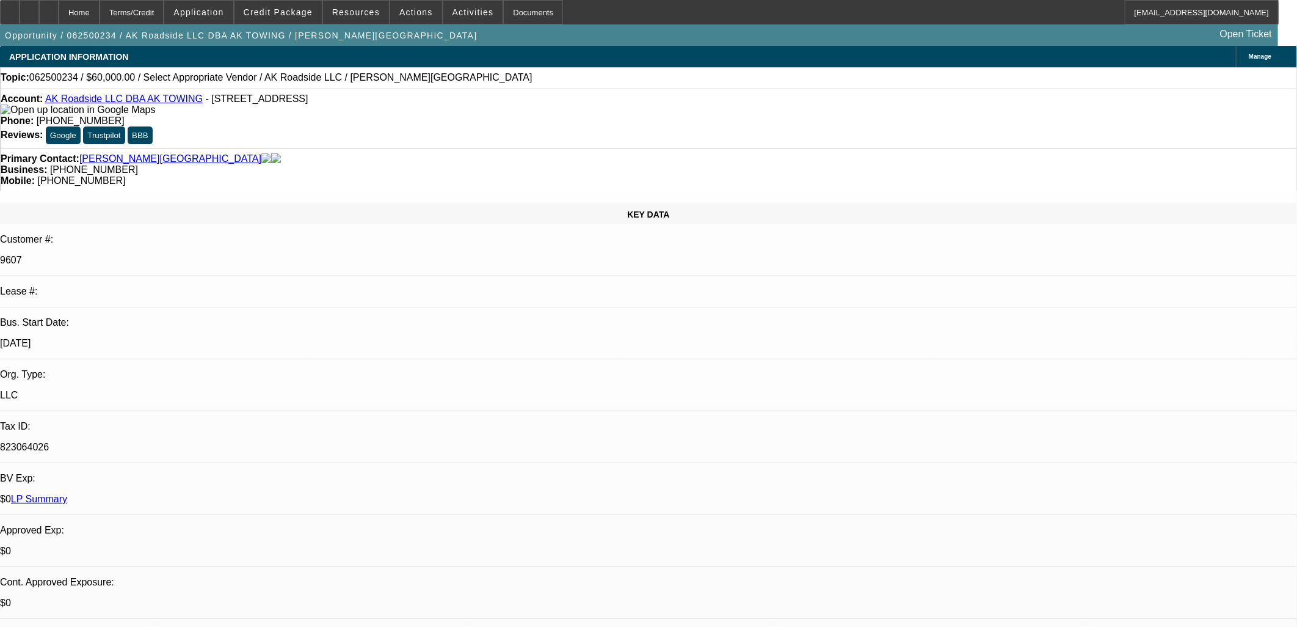
select select "0"
select select "2"
select select "0.1"
select select "4"
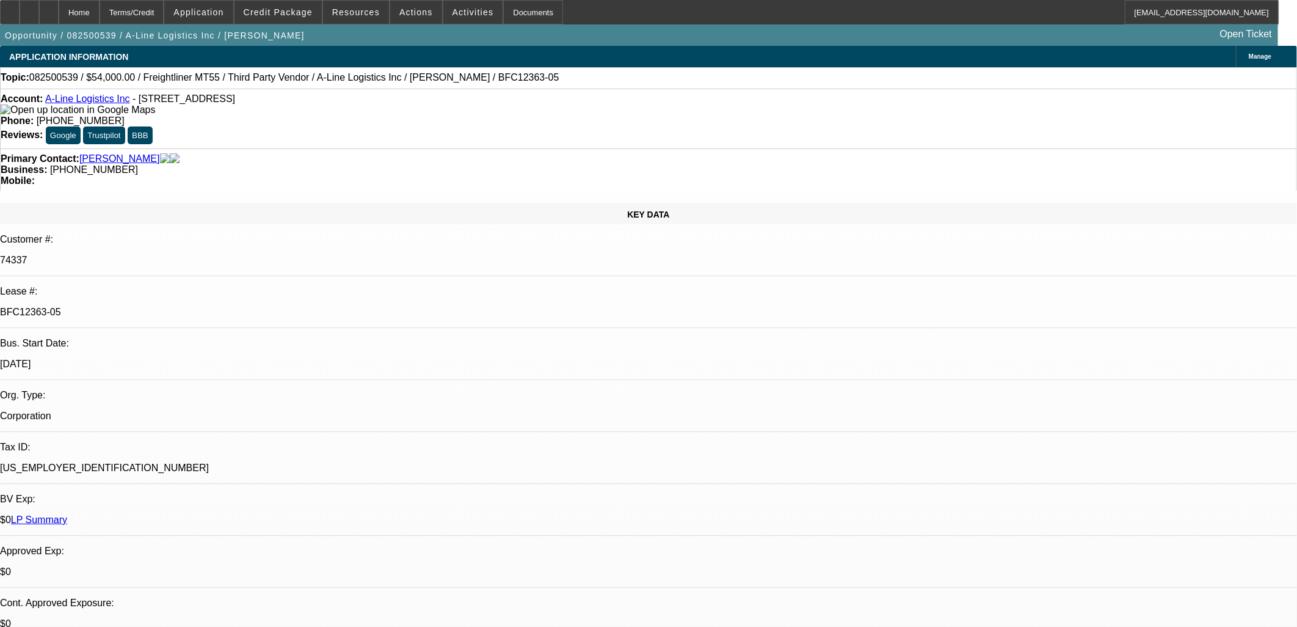
select select "0"
select select "6"
select select "0"
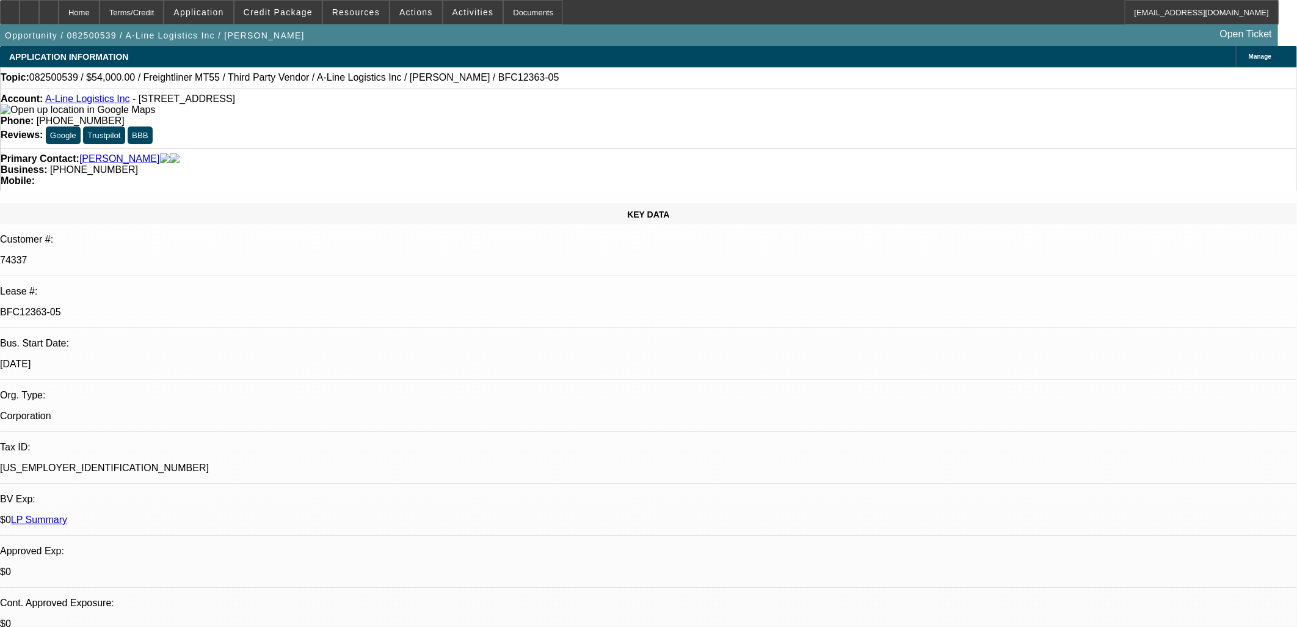
select select "0"
select select "6"
select select "0"
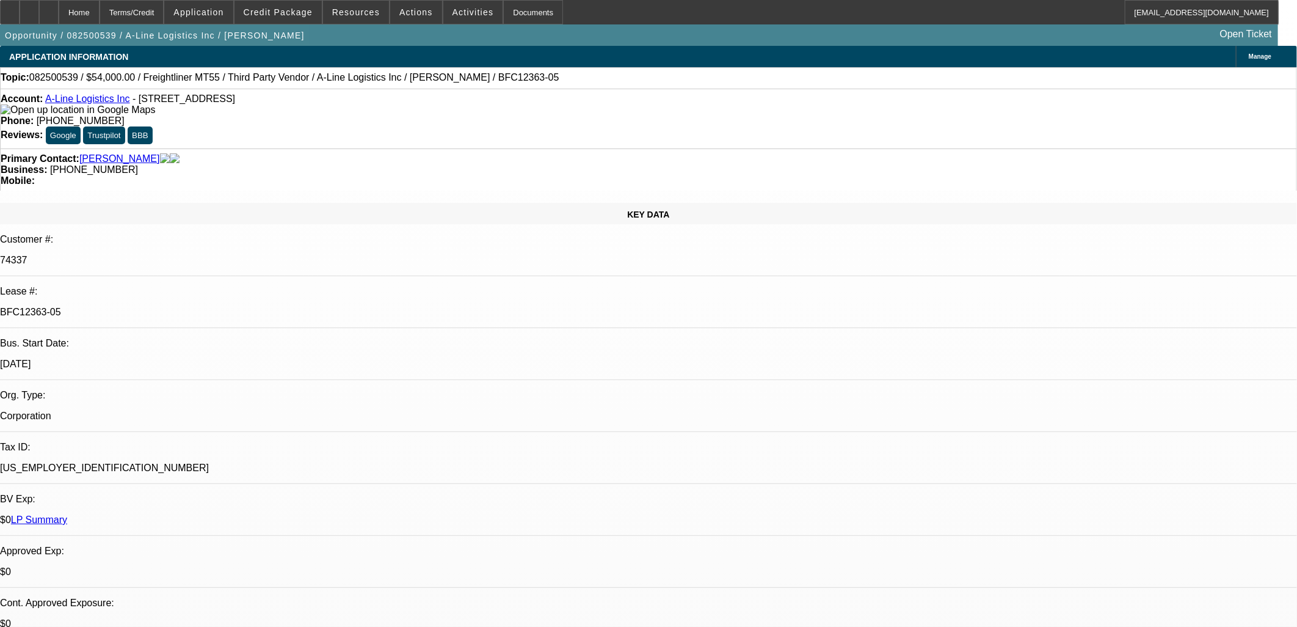
select select "0"
select select "6"
select select "0"
select select "0.1"
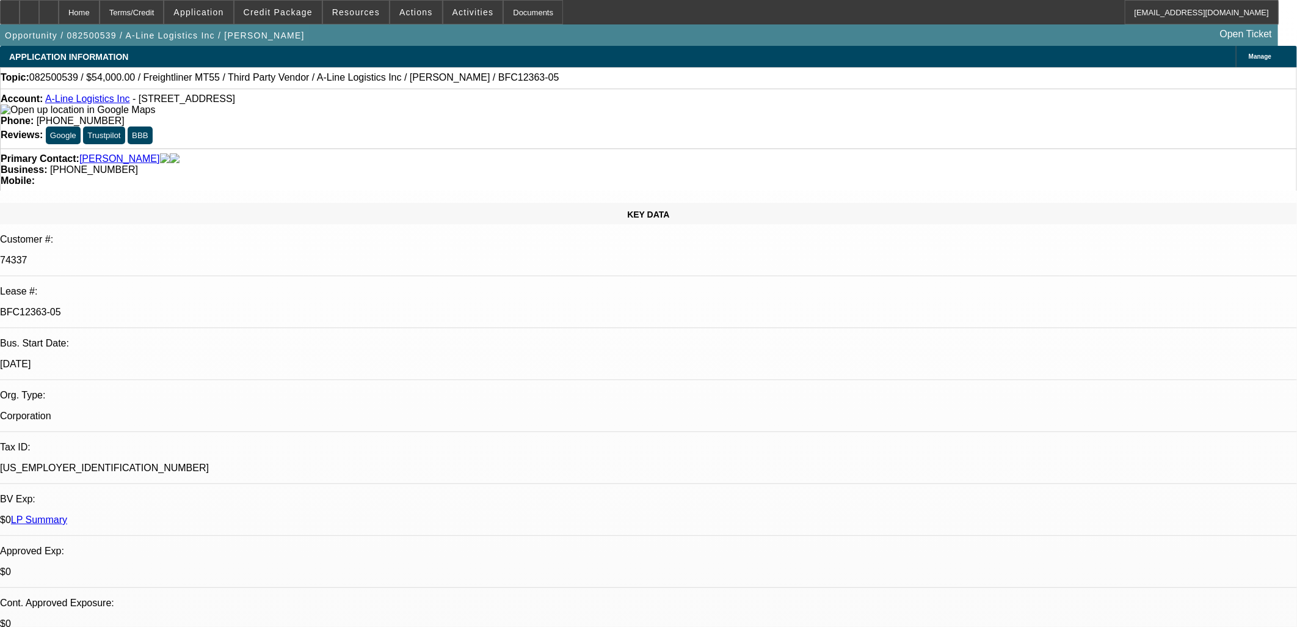
select select "4"
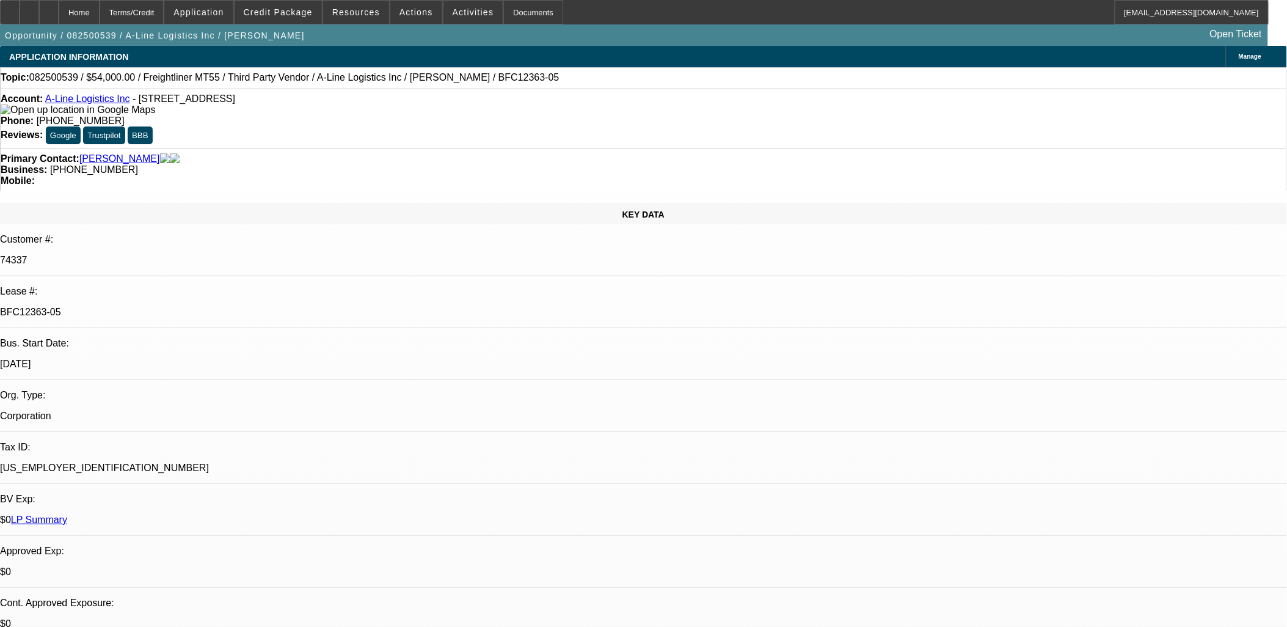
scroll to position [1210, 0]
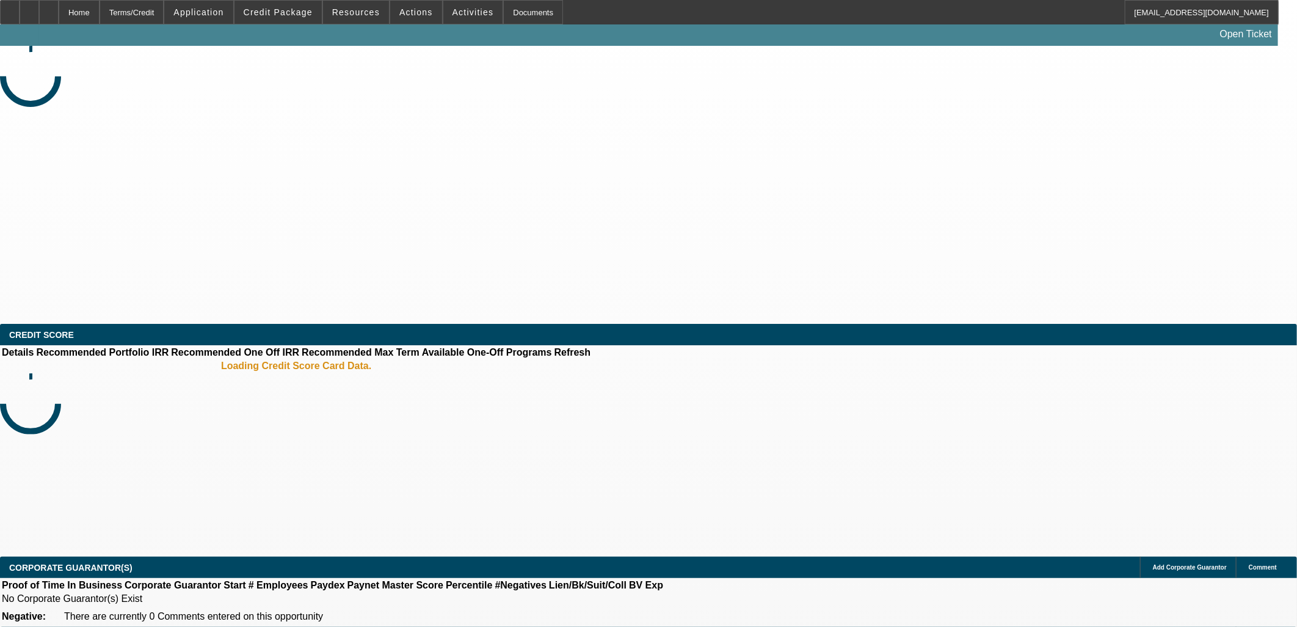
select select "0"
select select "6"
select select "0"
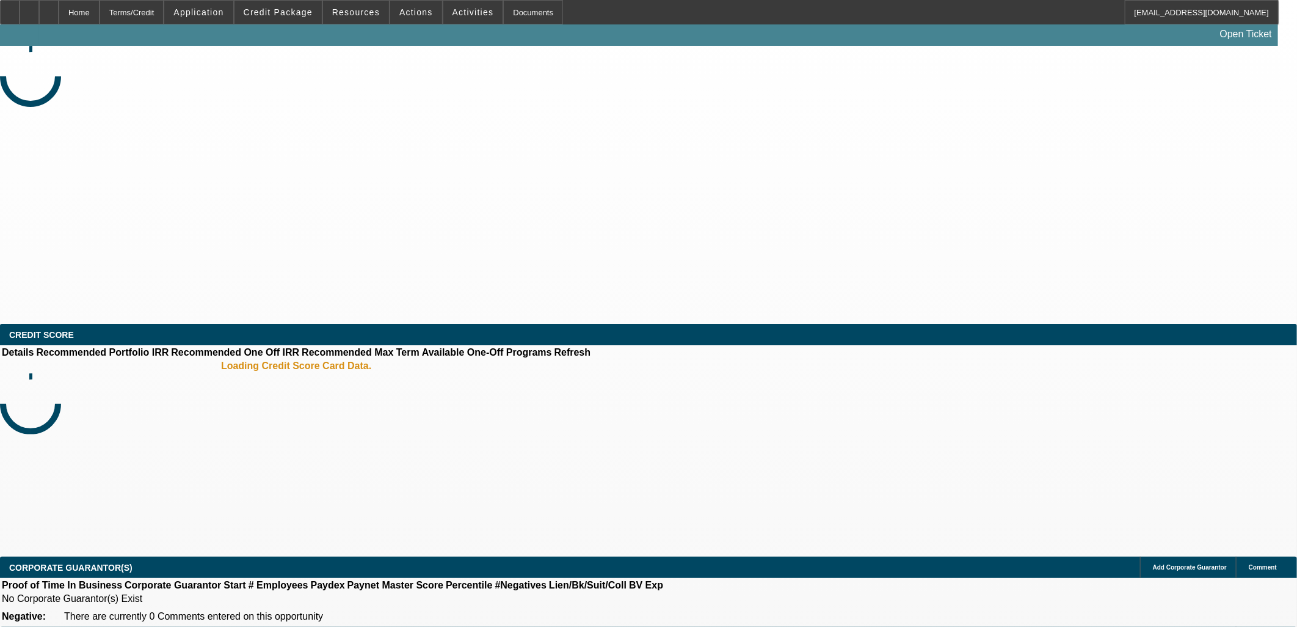
select select "0"
select select "6"
select select "0"
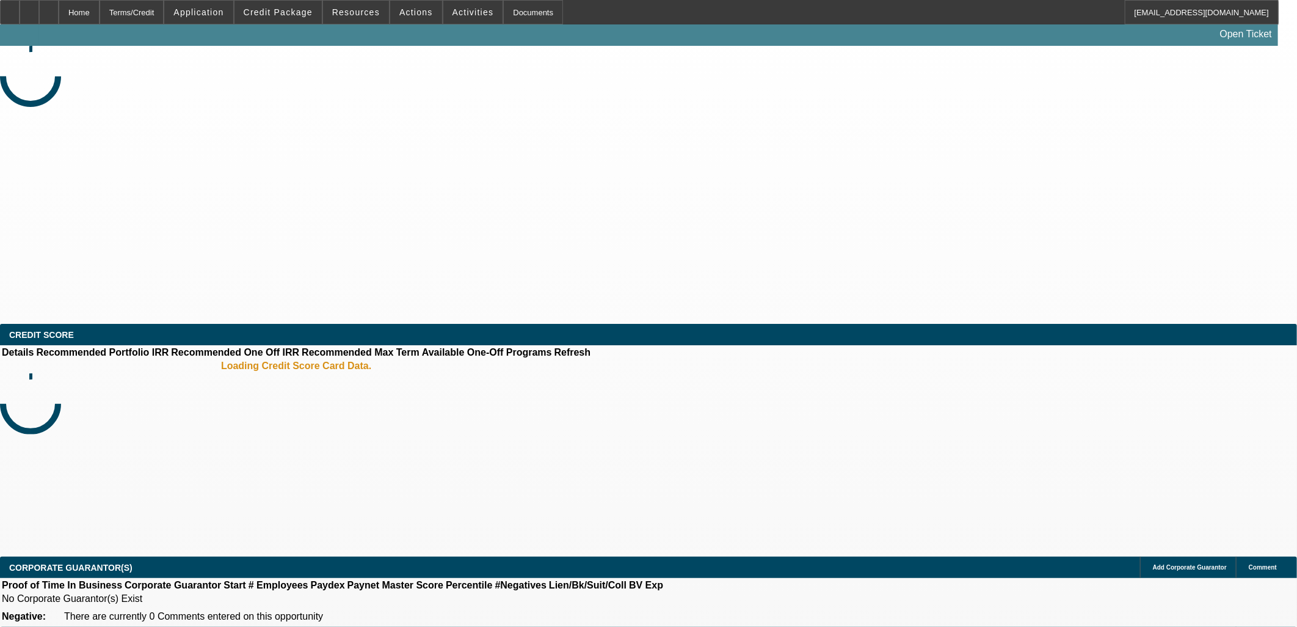
select select "0.1"
select select "4"
select select "0"
select select "0.1"
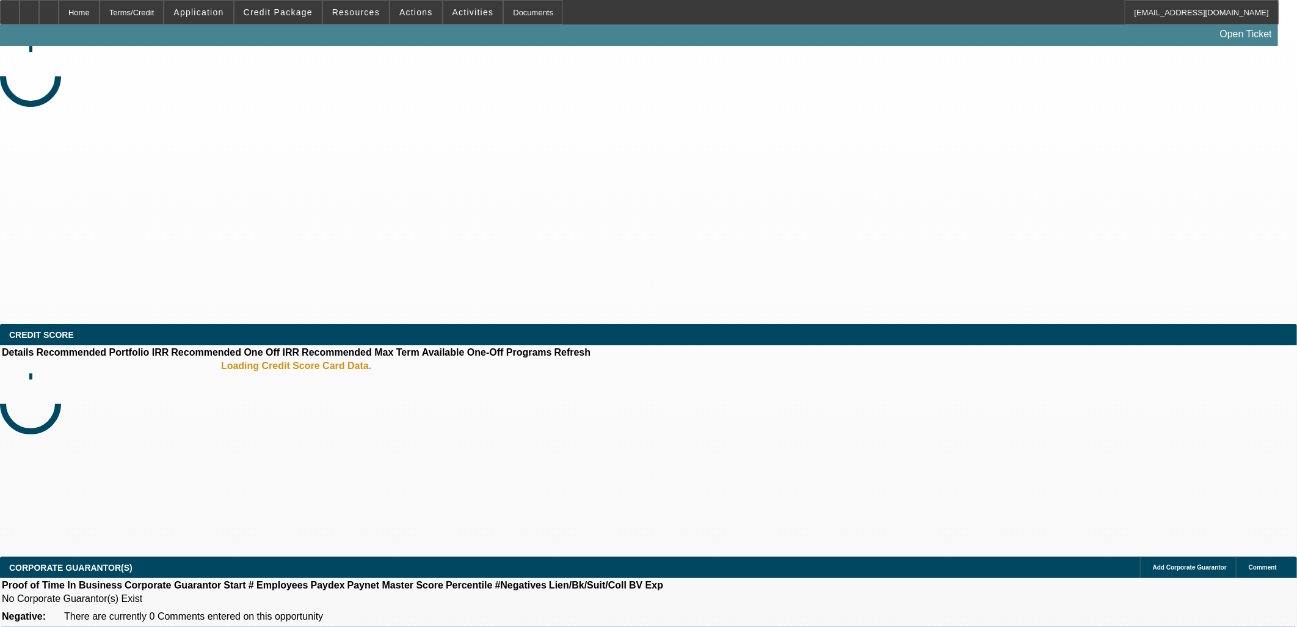
select select "4"
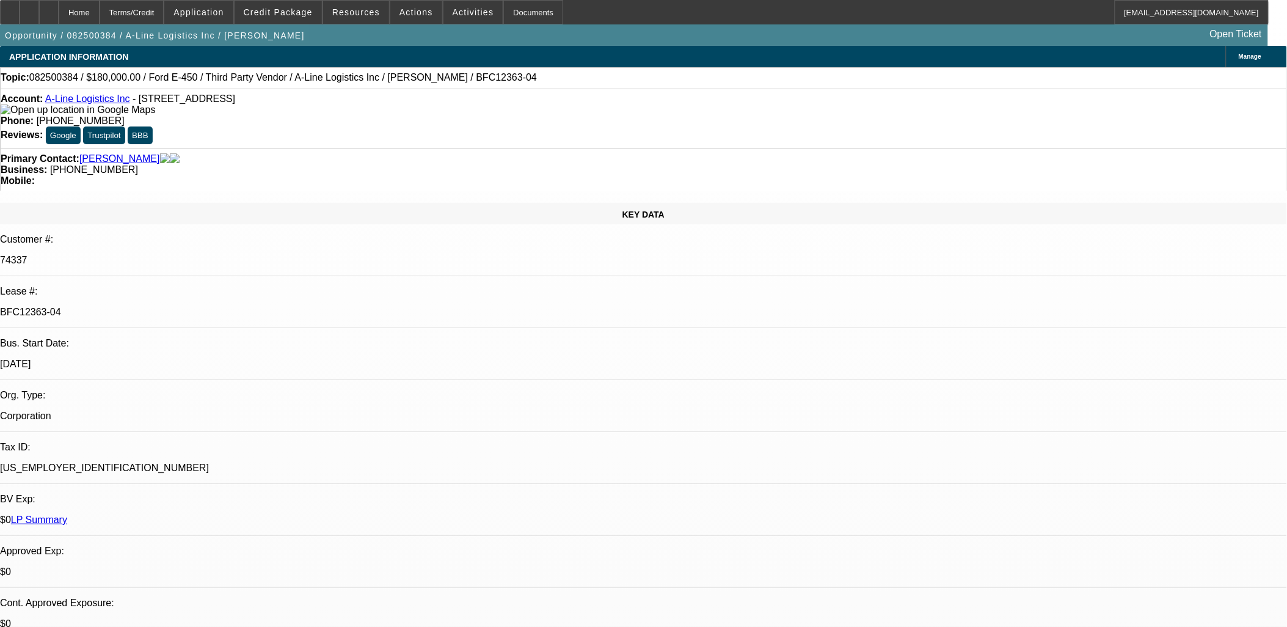
scroll to position [1794, 0]
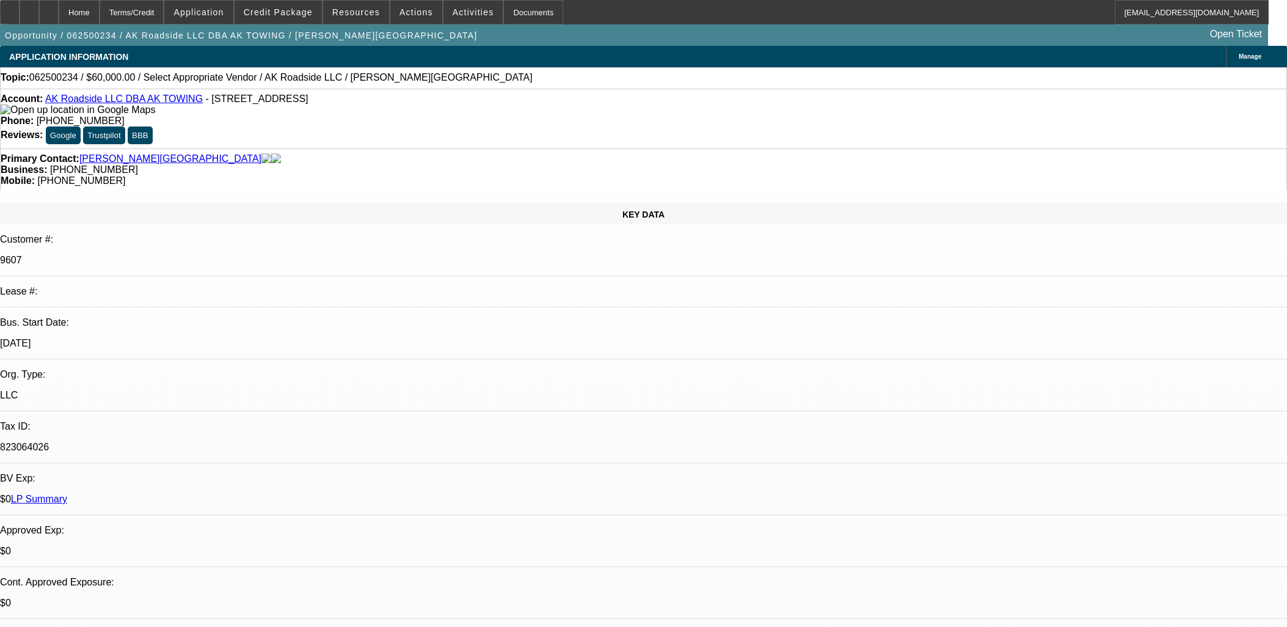
select select "0"
select select "2"
select select "0.1"
select select "4"
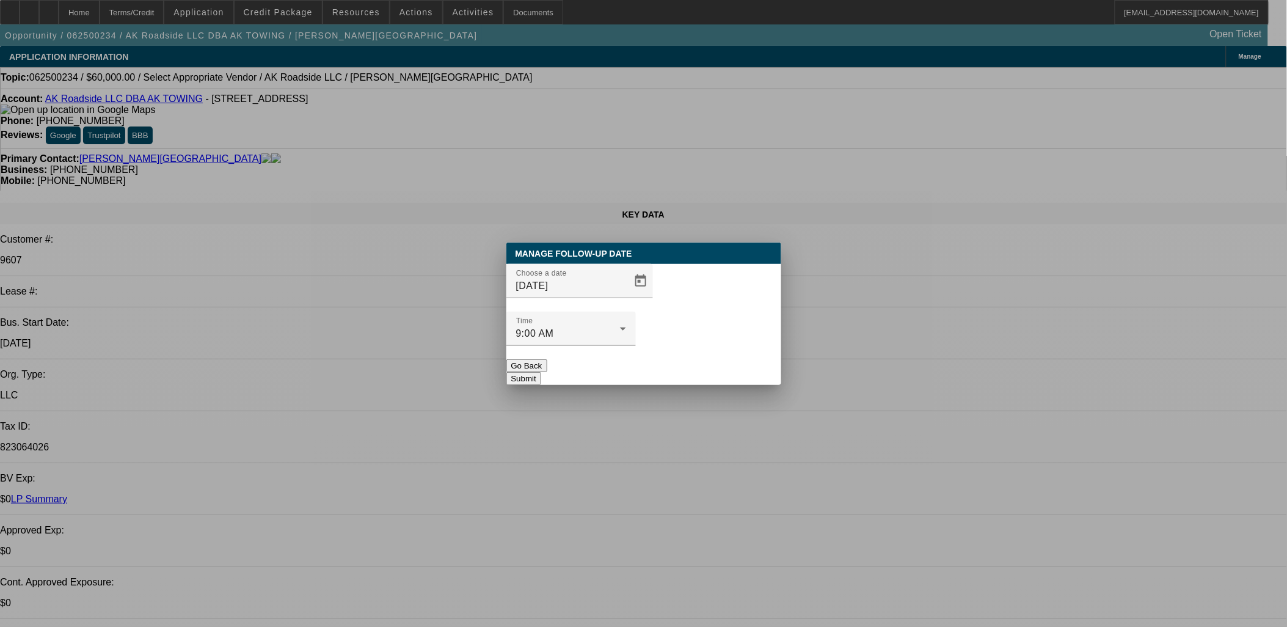
click at [638, 311] on div "Choose a date 10/14/2025" at bounding box center [643, 288] width 275 height 48
click at [626, 296] on span "Open calendar" at bounding box center [640, 280] width 29 height 29
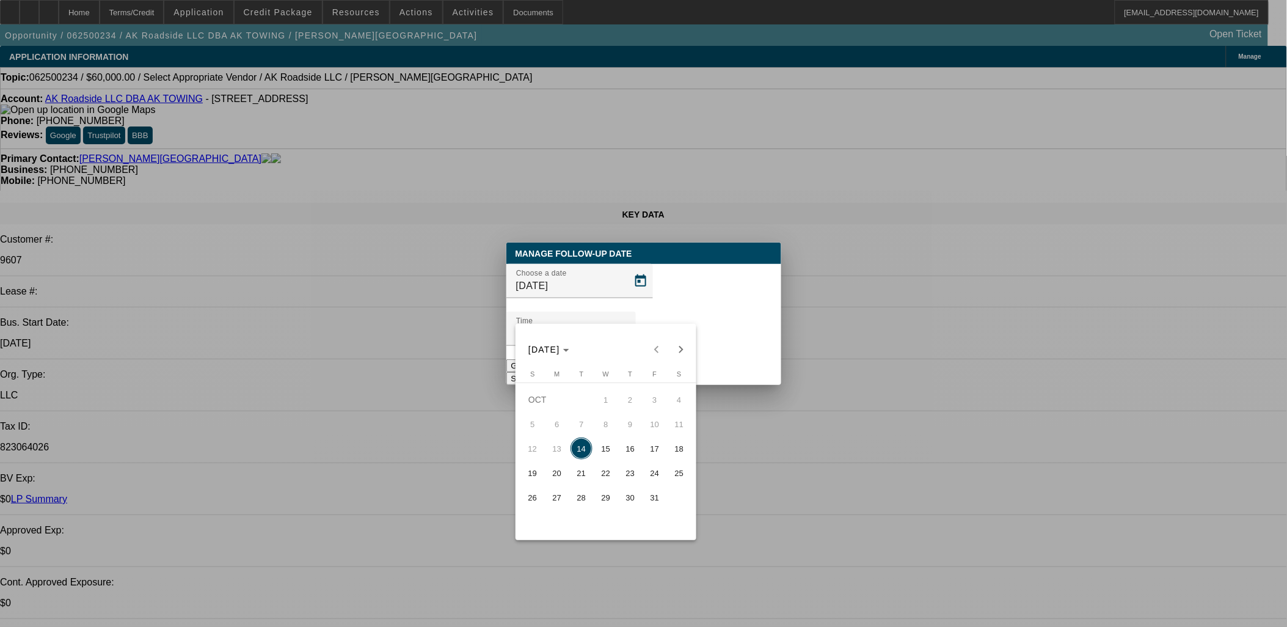
click at [579, 496] on span "28" at bounding box center [581, 497] width 22 height 22
type input "10/28/2025"
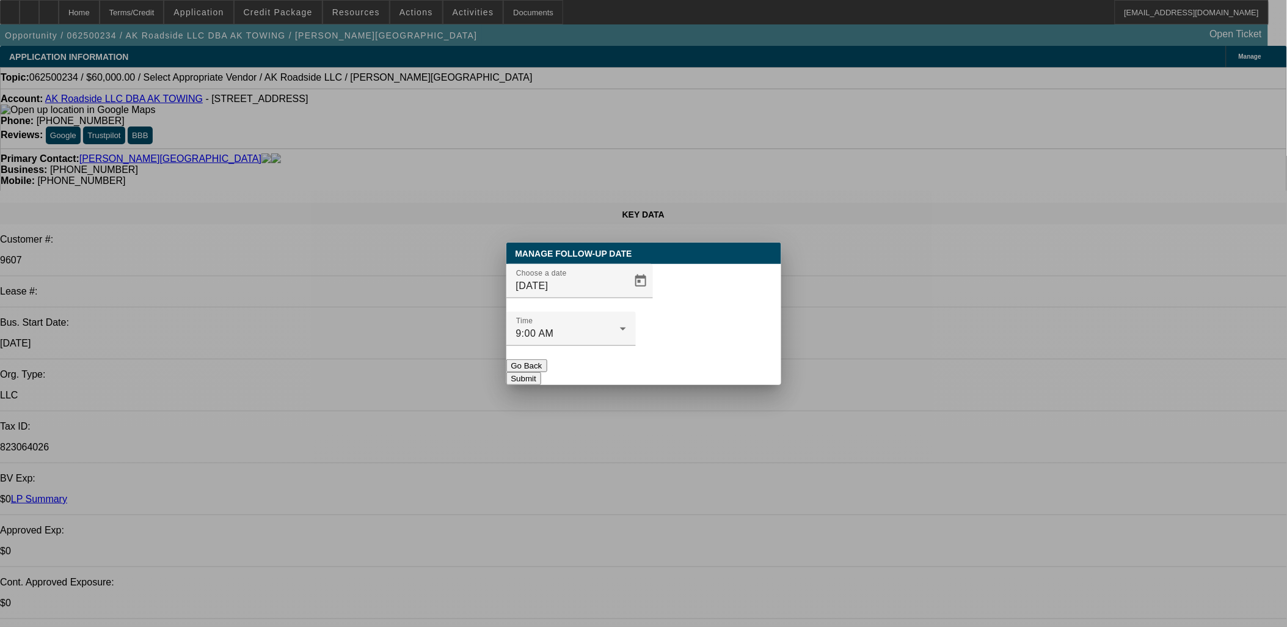
click at [541, 372] on button "Submit" at bounding box center [523, 378] width 35 height 13
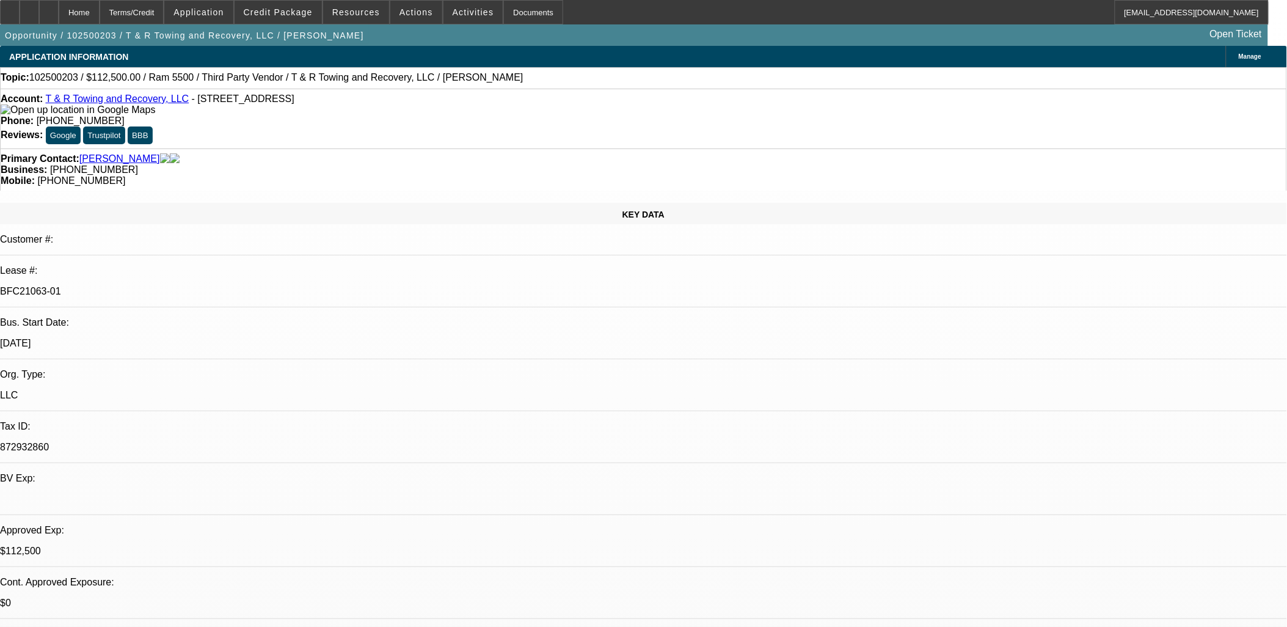
select select "0"
select select "0.1"
select select "0"
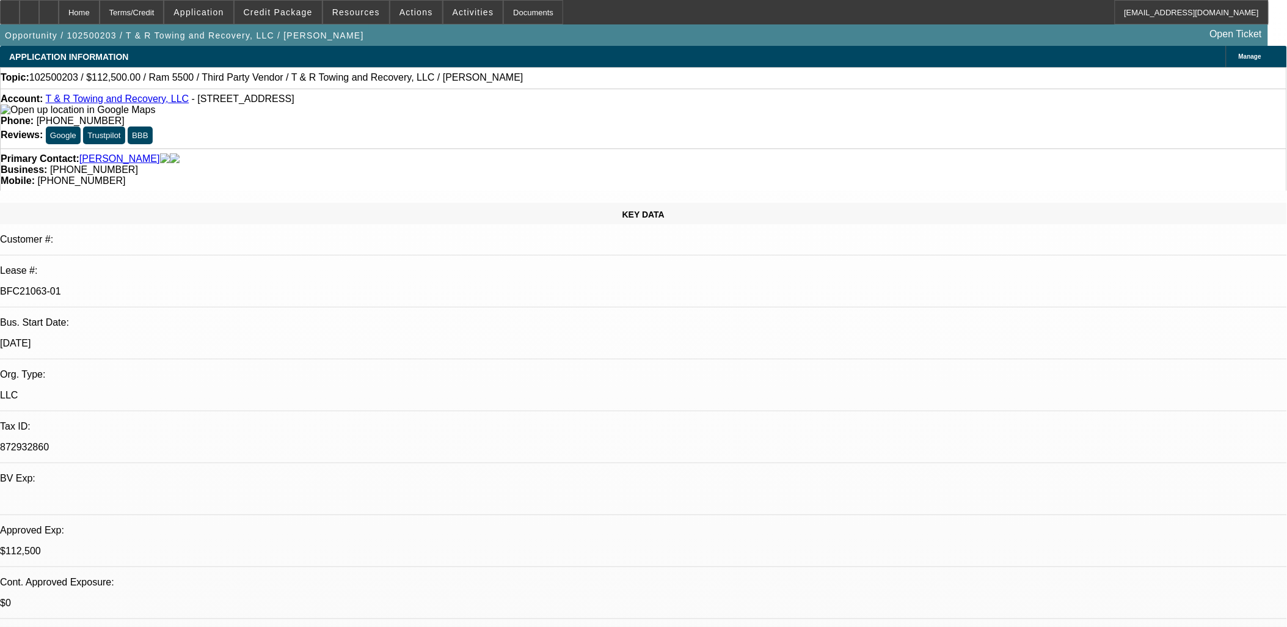
select select "0"
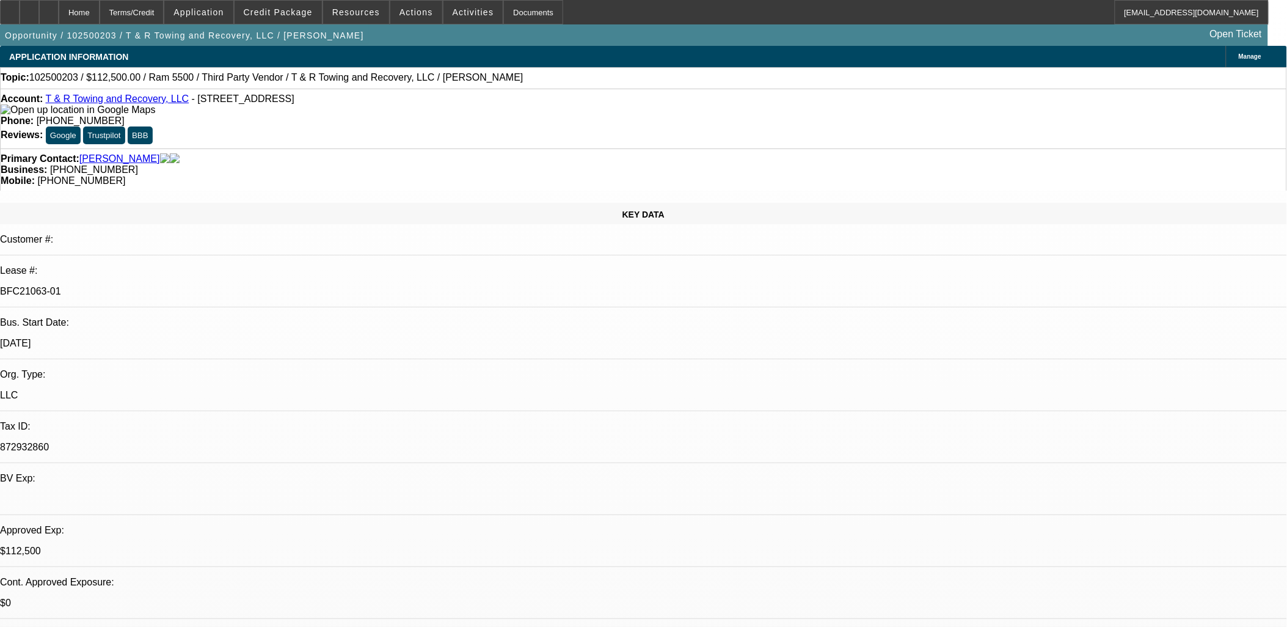
select select "0"
select select "1"
select select "3"
select select "4"
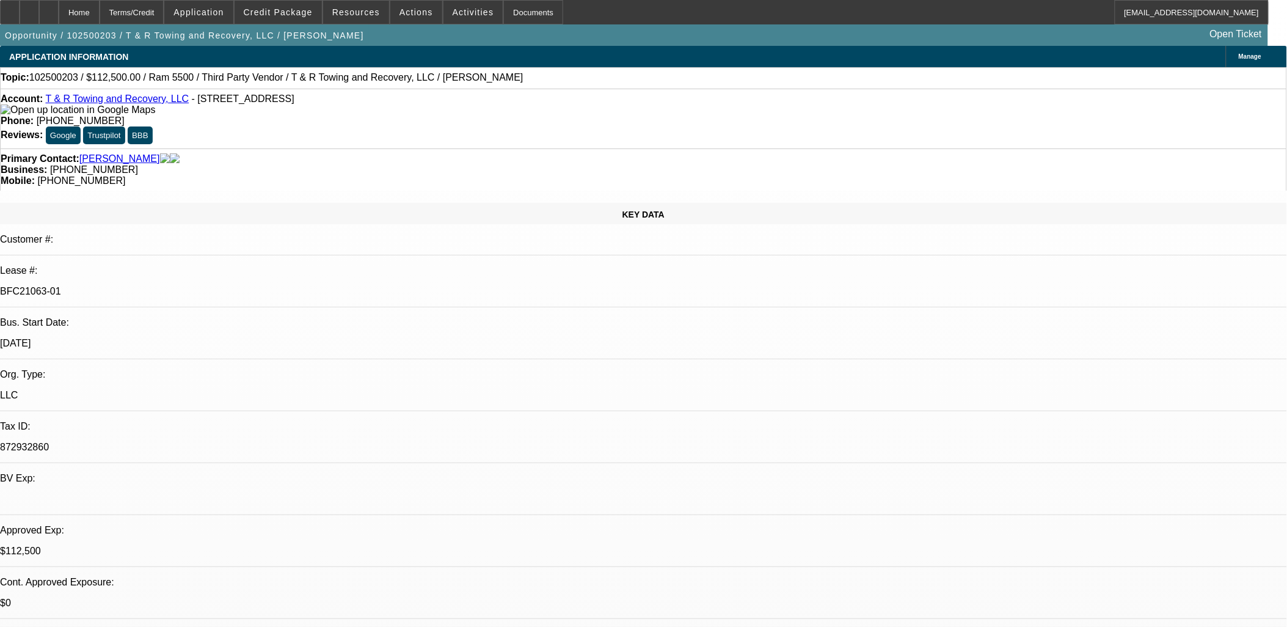
select select "1"
select select "3"
select select "6"
select select "1"
select select "3"
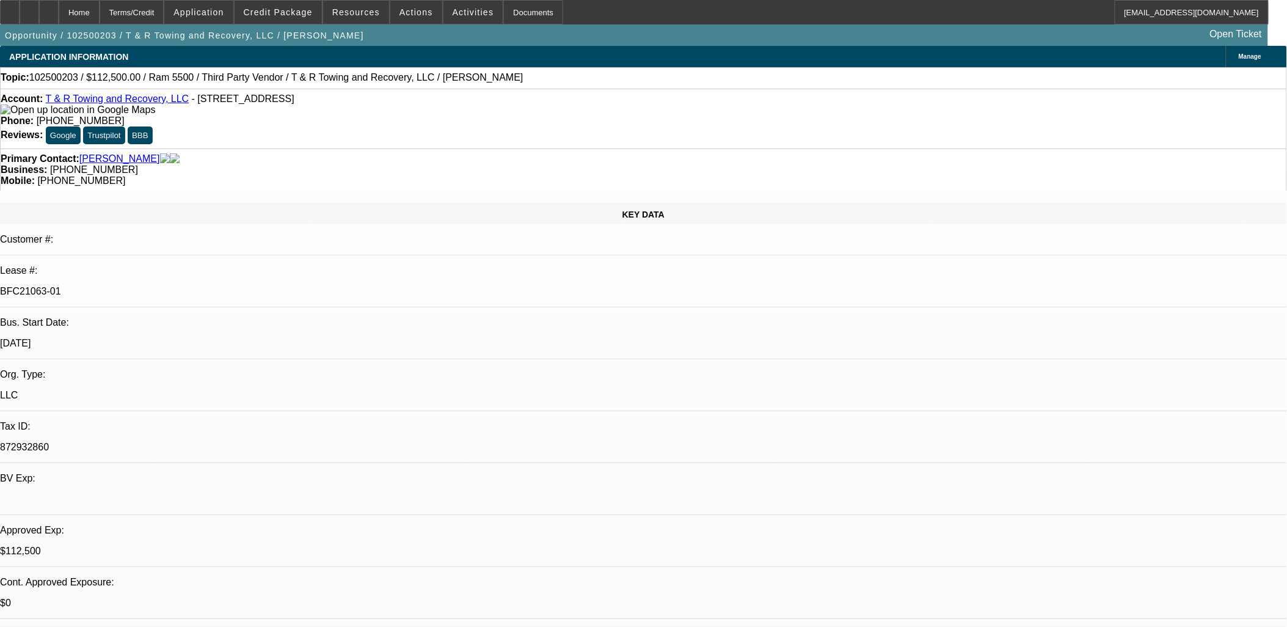
select select "6"
select select "1"
select select "3"
select select "6"
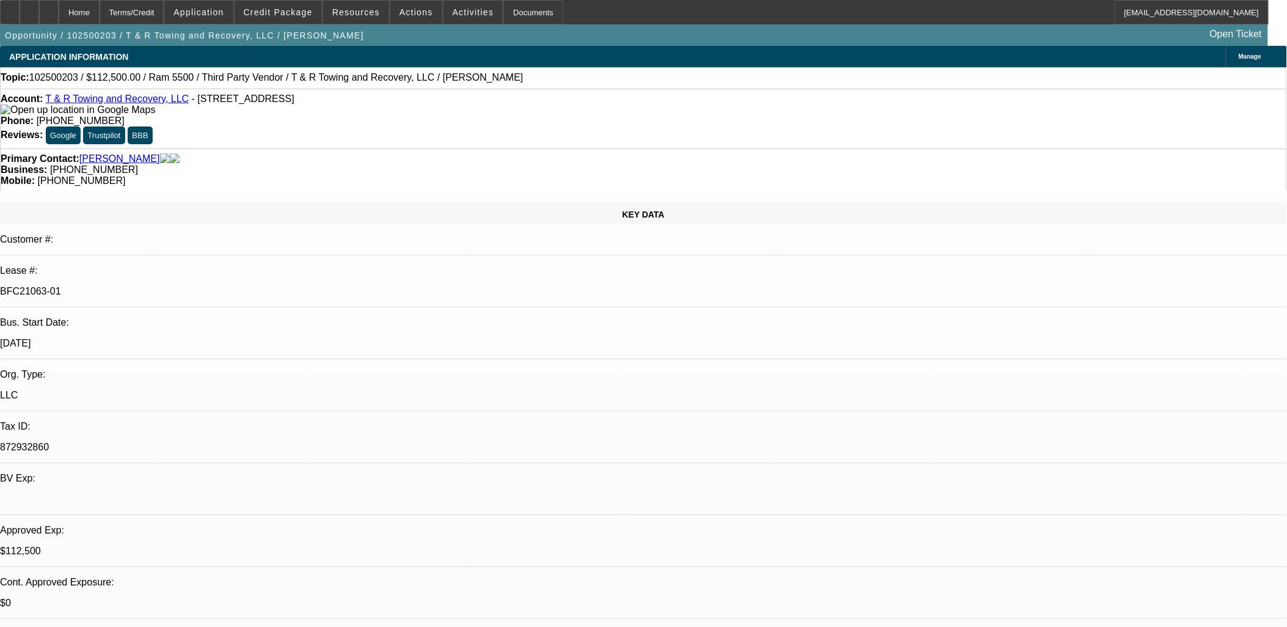
drag, startPoint x: 884, startPoint y: 440, endPoint x: 874, endPoint y: 429, distance: 14.3
drag, startPoint x: 874, startPoint y: 429, endPoint x: 864, endPoint y: 413, distance: 19.2
drag, startPoint x: 865, startPoint y: 413, endPoint x: 1075, endPoint y: 552, distance: 252.5
